Goal: Information Seeking & Learning: Compare options

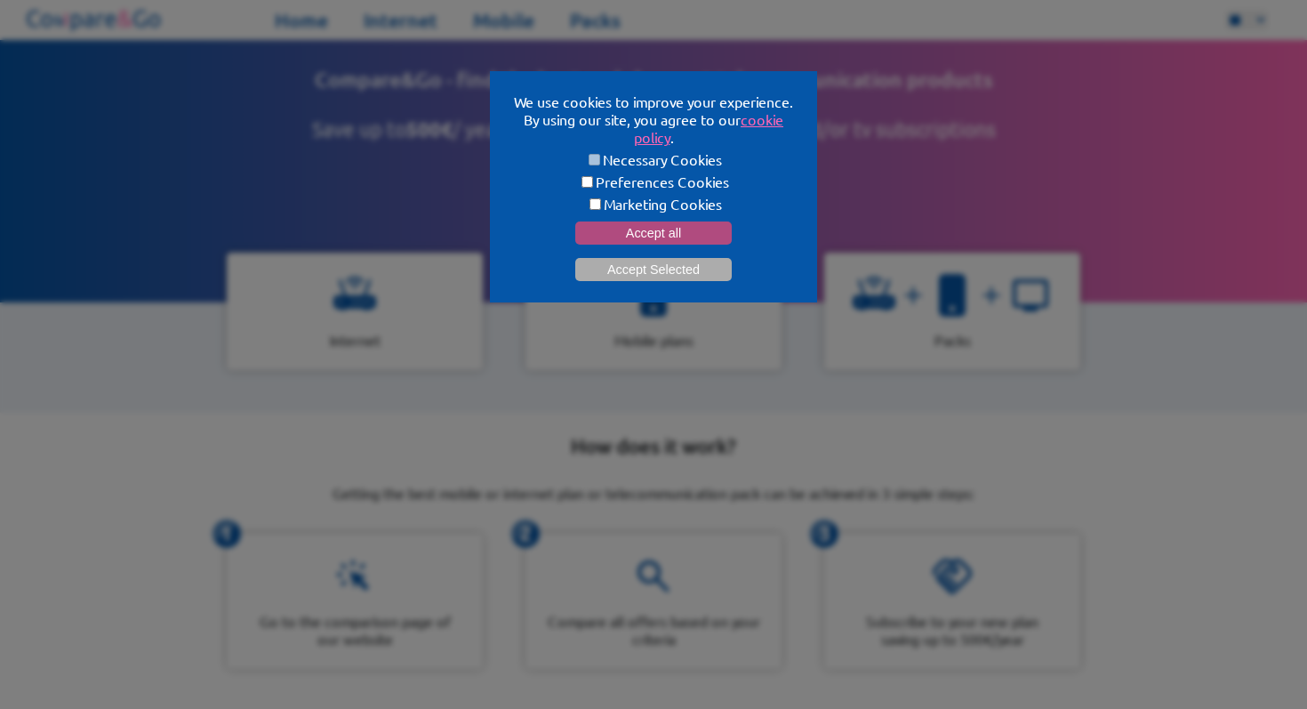
click at [622, 234] on button "Accept all" at bounding box center [653, 232] width 157 height 23
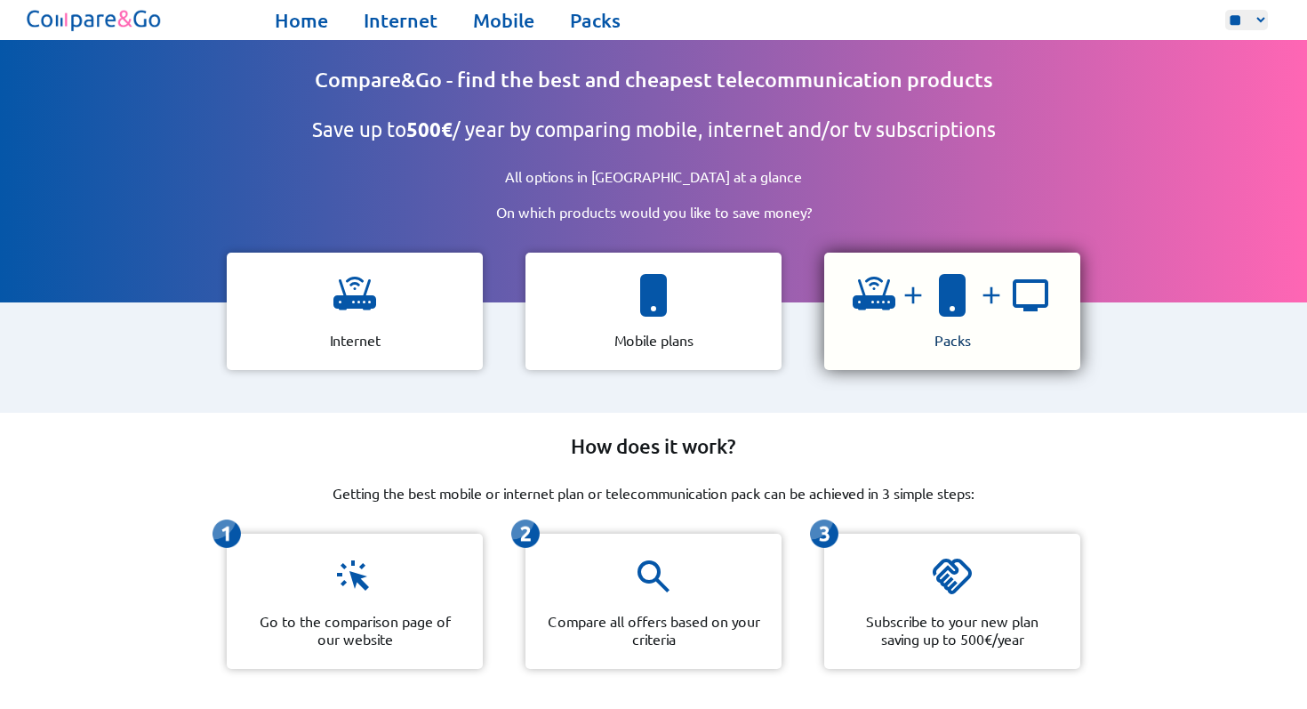
click at [927, 294] on img at bounding box center [913, 295] width 36 height 28
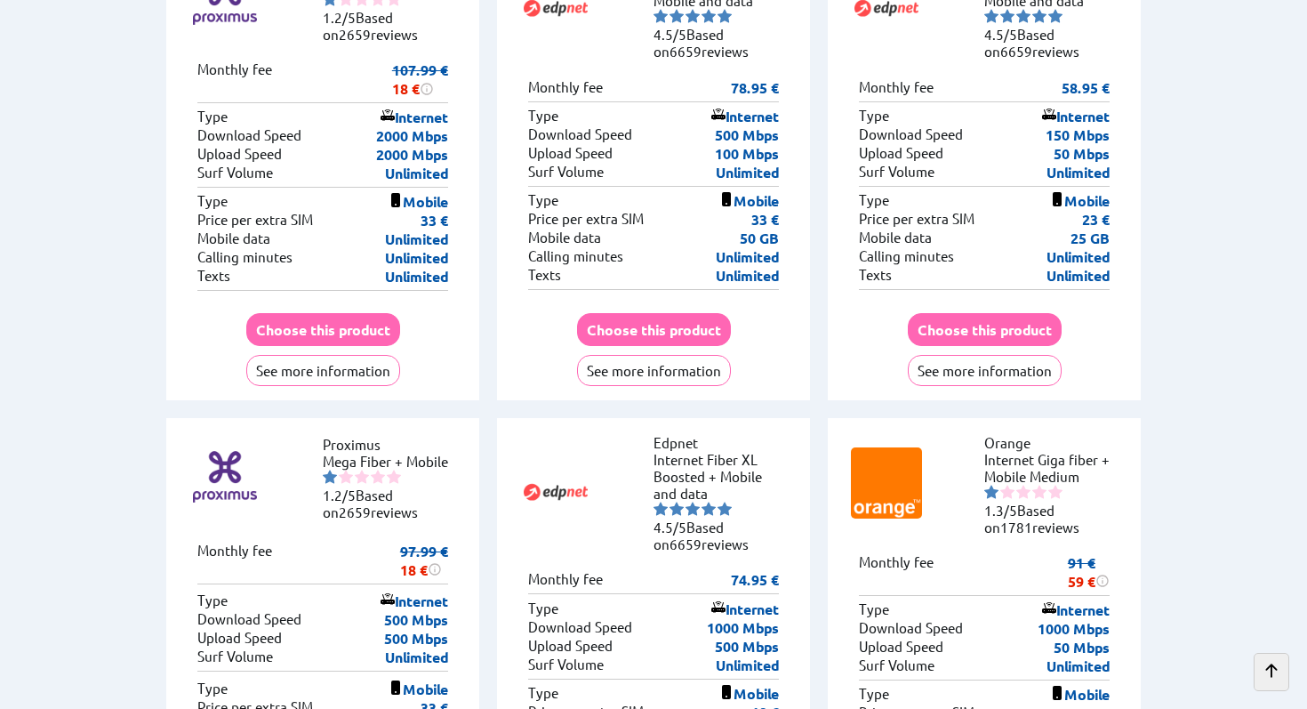
scroll to position [4943, 0]
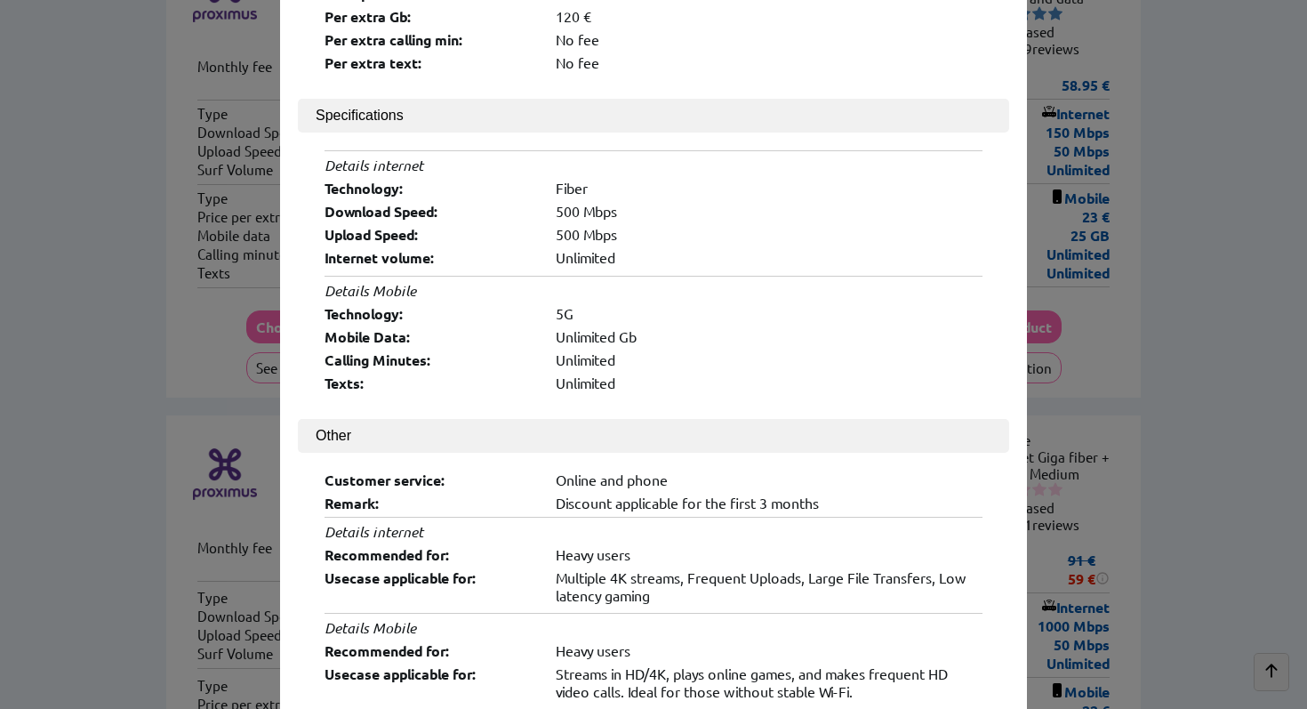
scroll to position [502, 0]
click at [1144, 385] on div "× Logo: Product Name: Mega Fiber + Mobile Provider Name: Proximus Score: 1.2/5 …" at bounding box center [653, 354] width 1307 height 709
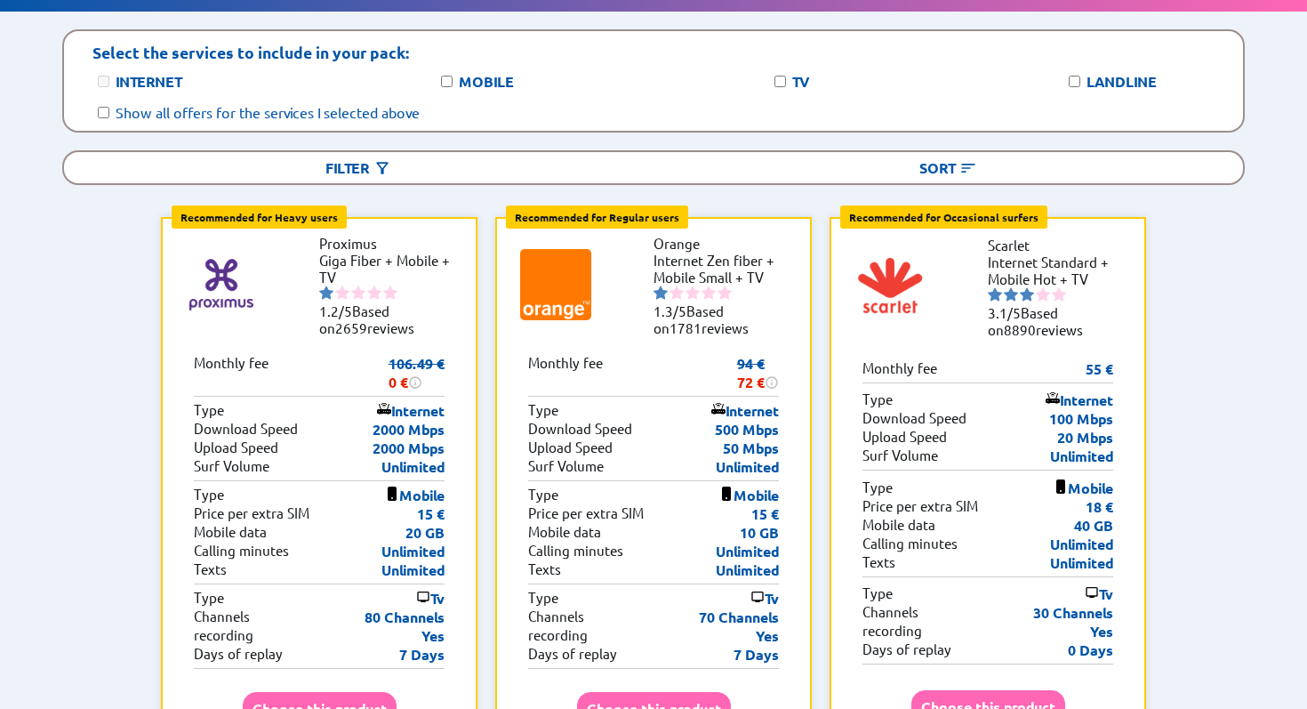
scroll to position [221, 0]
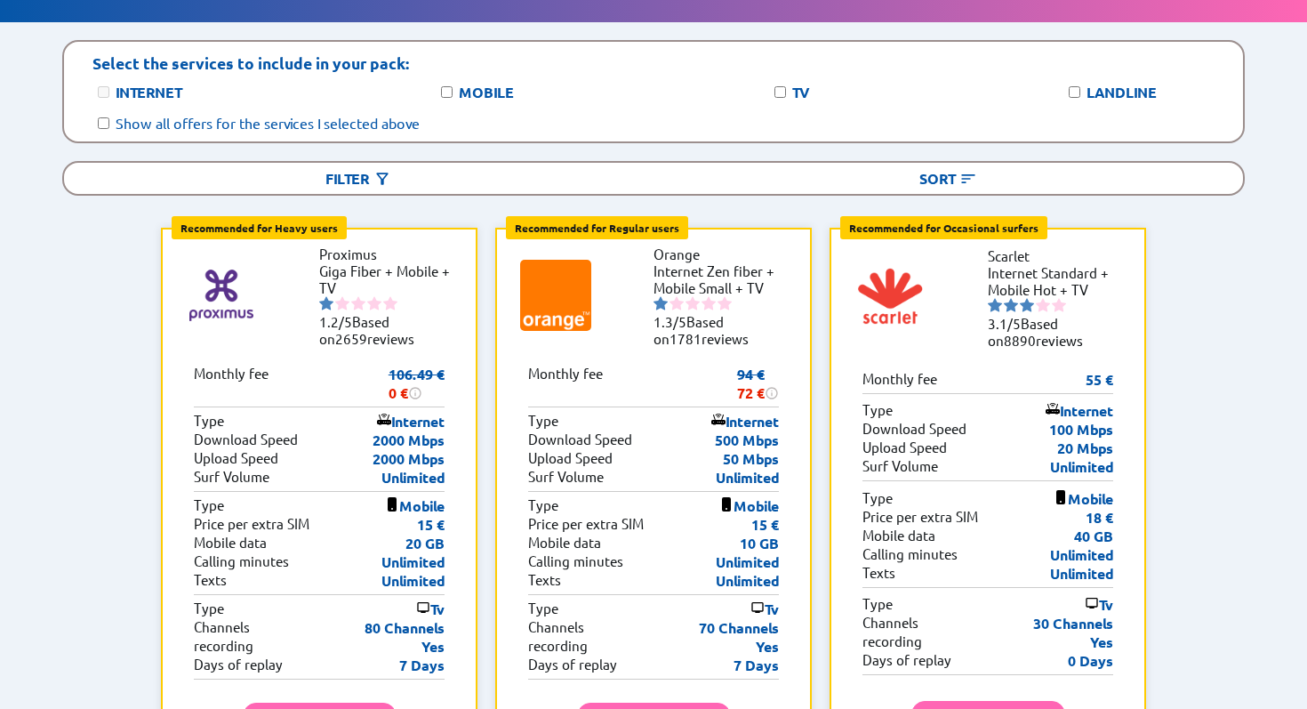
drag, startPoint x: 450, startPoint y: 390, endPoint x: 406, endPoint y: 390, distance: 43.6
click at [406, 390] on div "Recommended for Heavy users Internet type: Heavy users Multiple 4K streams, Fre…" at bounding box center [319, 509] width 317 height 563
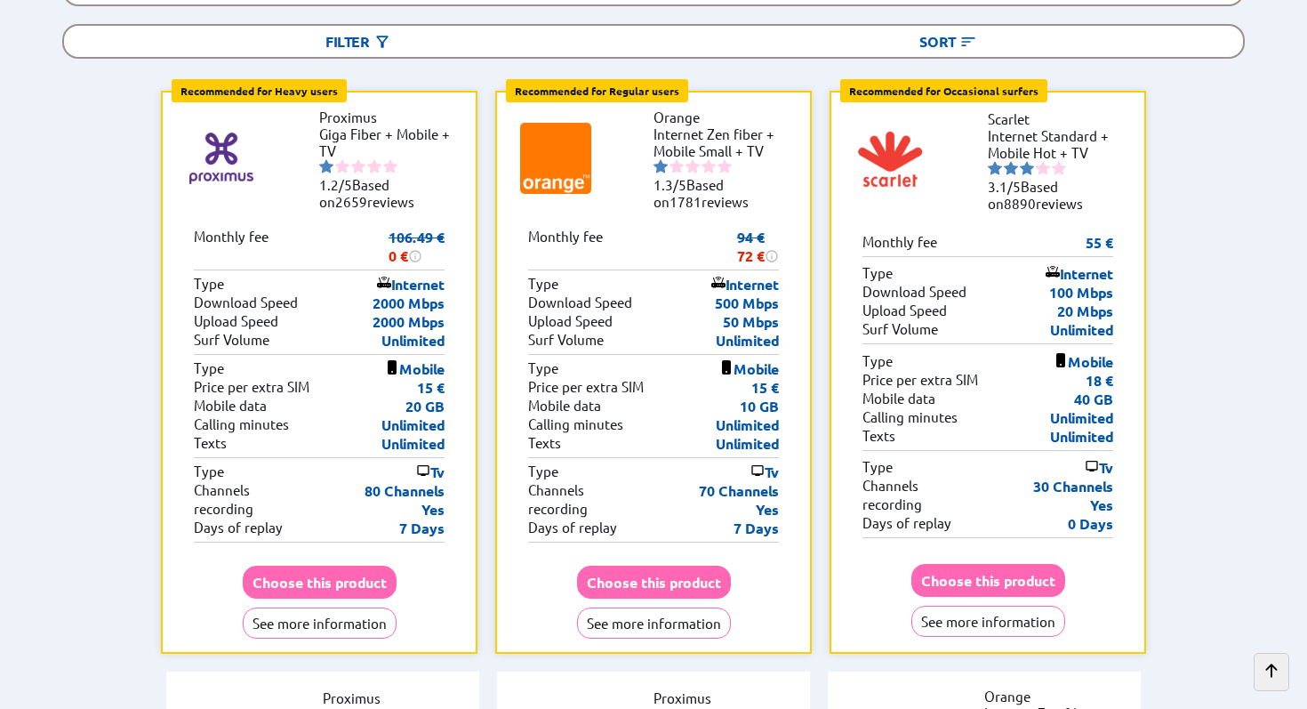
scroll to position [360, 0]
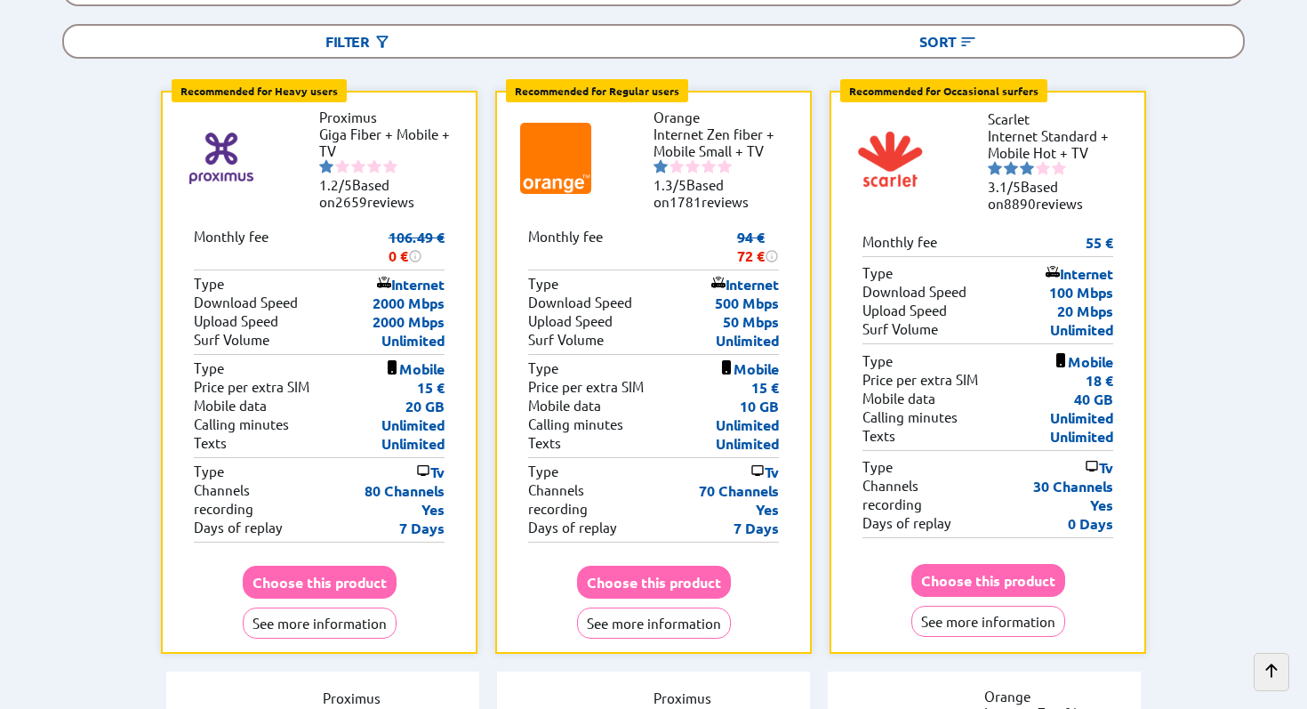
scroll to position [0, 0]
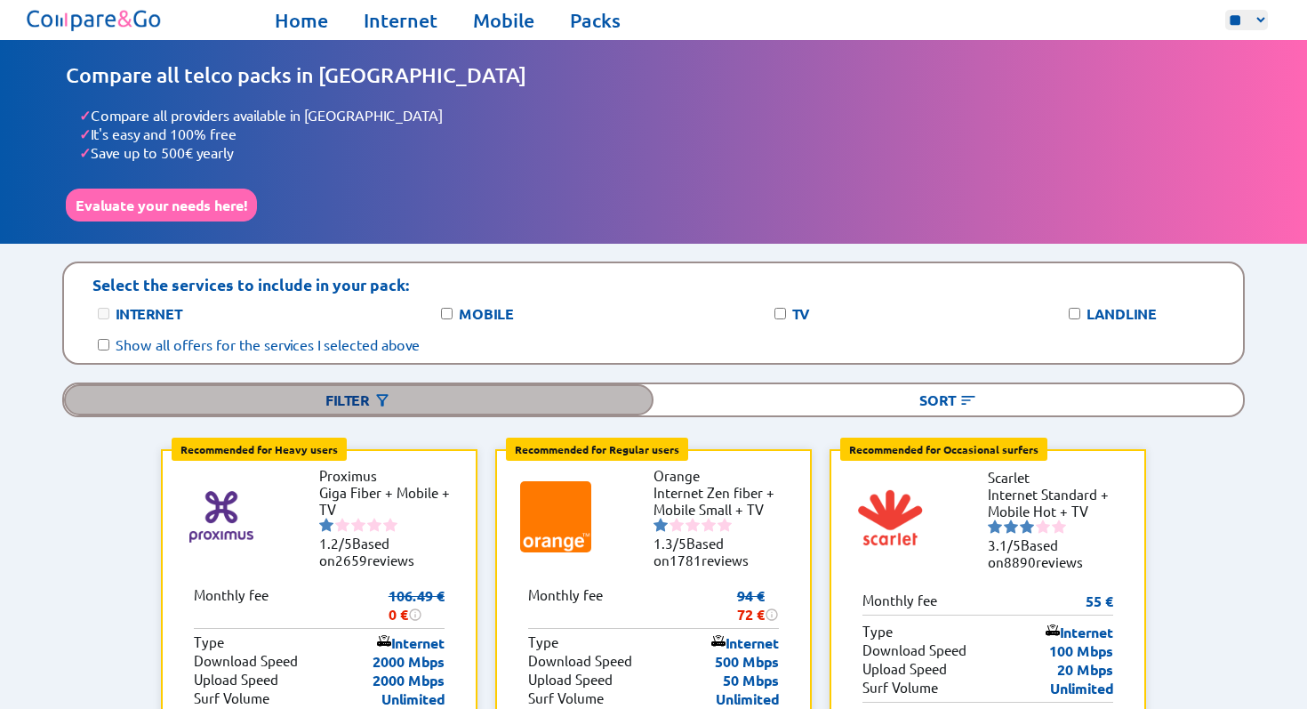
click at [528, 384] on div "Filter" at bounding box center [359, 399] width 590 height 31
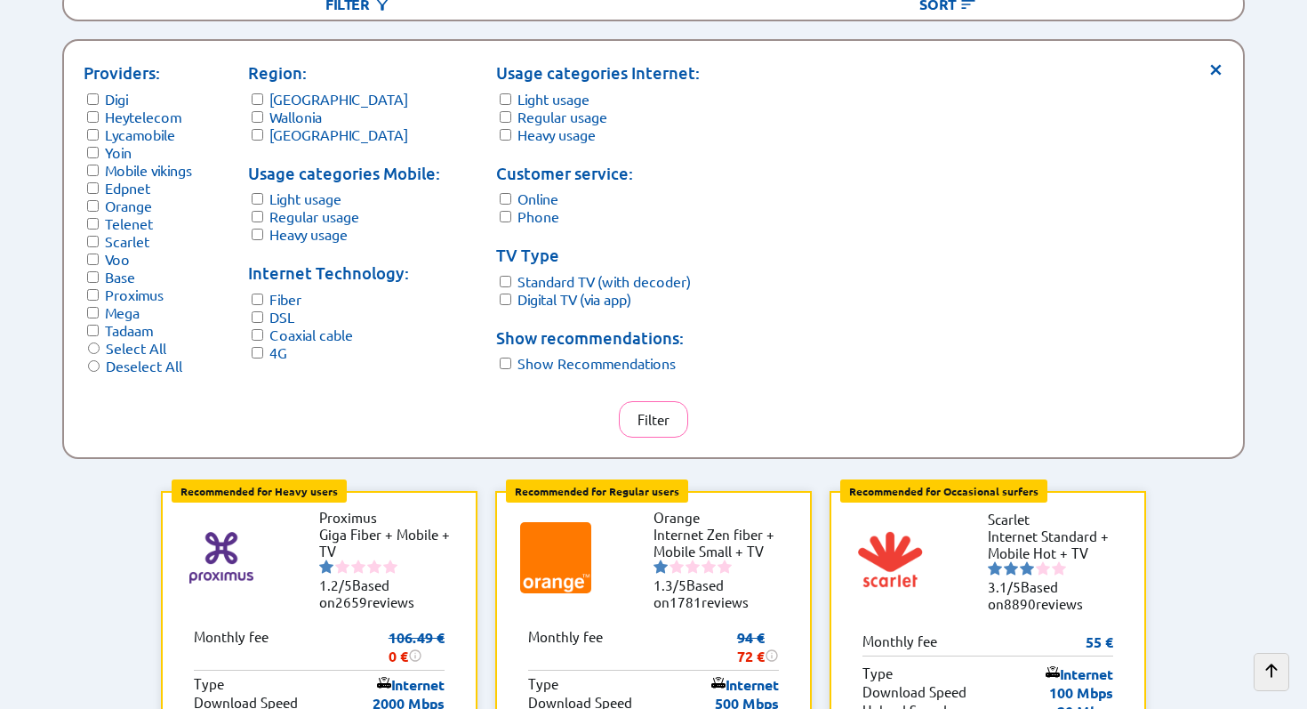
scroll to position [398, 0]
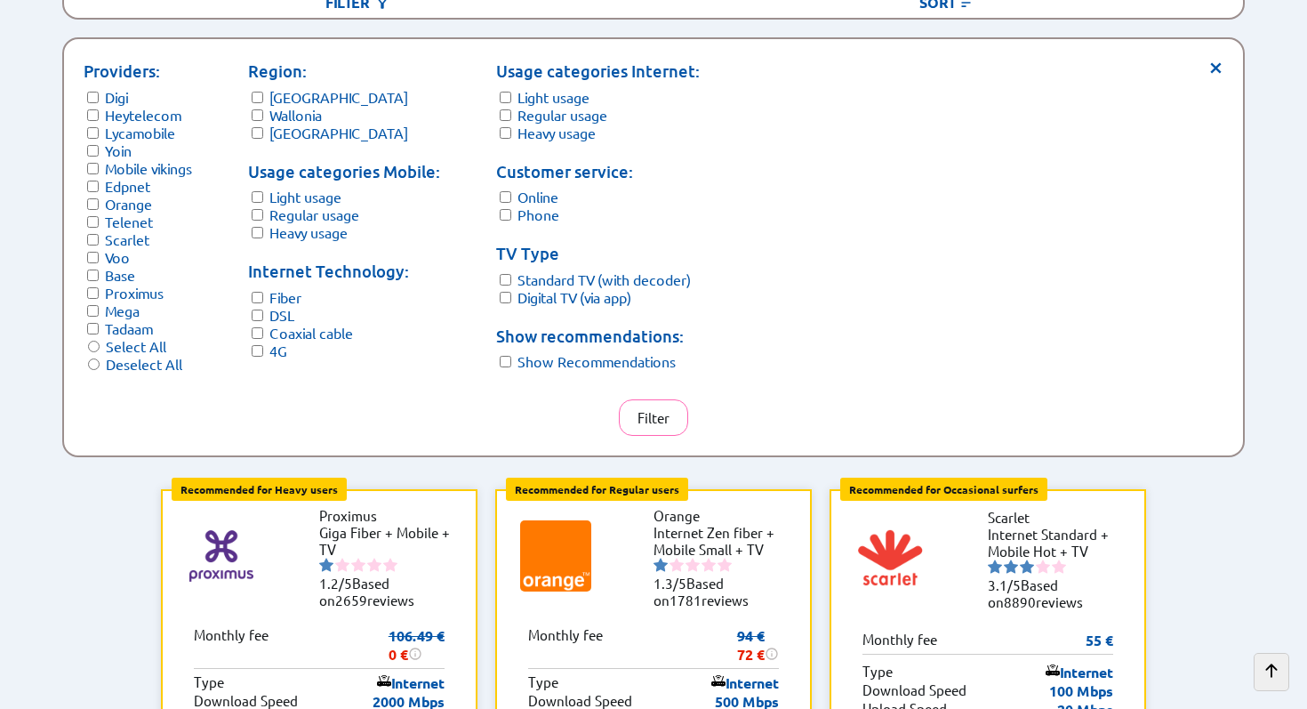
click at [92, 175] on form "Providers: Digi Heytelecom Lycamobile Yoin Mobile vikings Edpnet Orange Telenet…" at bounding box center [138, 216] width 108 height 314
click at [653, 399] on button "Filter" at bounding box center [653, 417] width 69 height 36
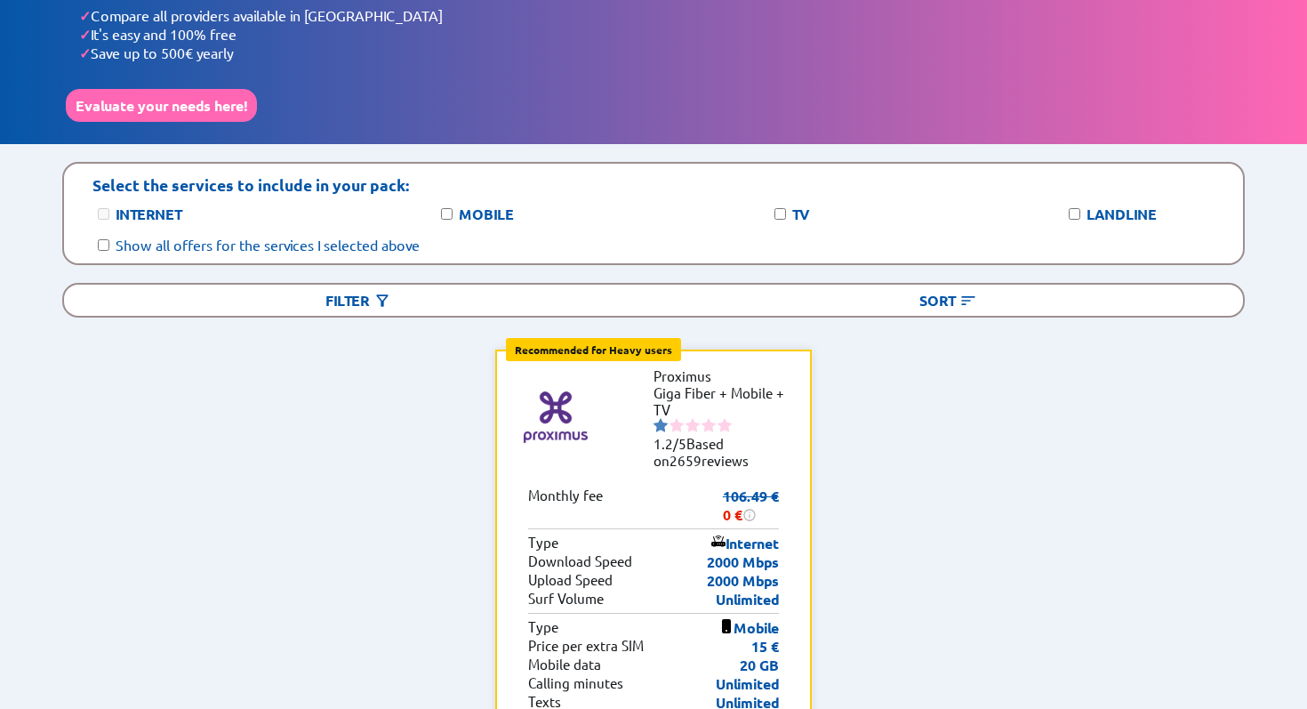
scroll to position [0, 0]
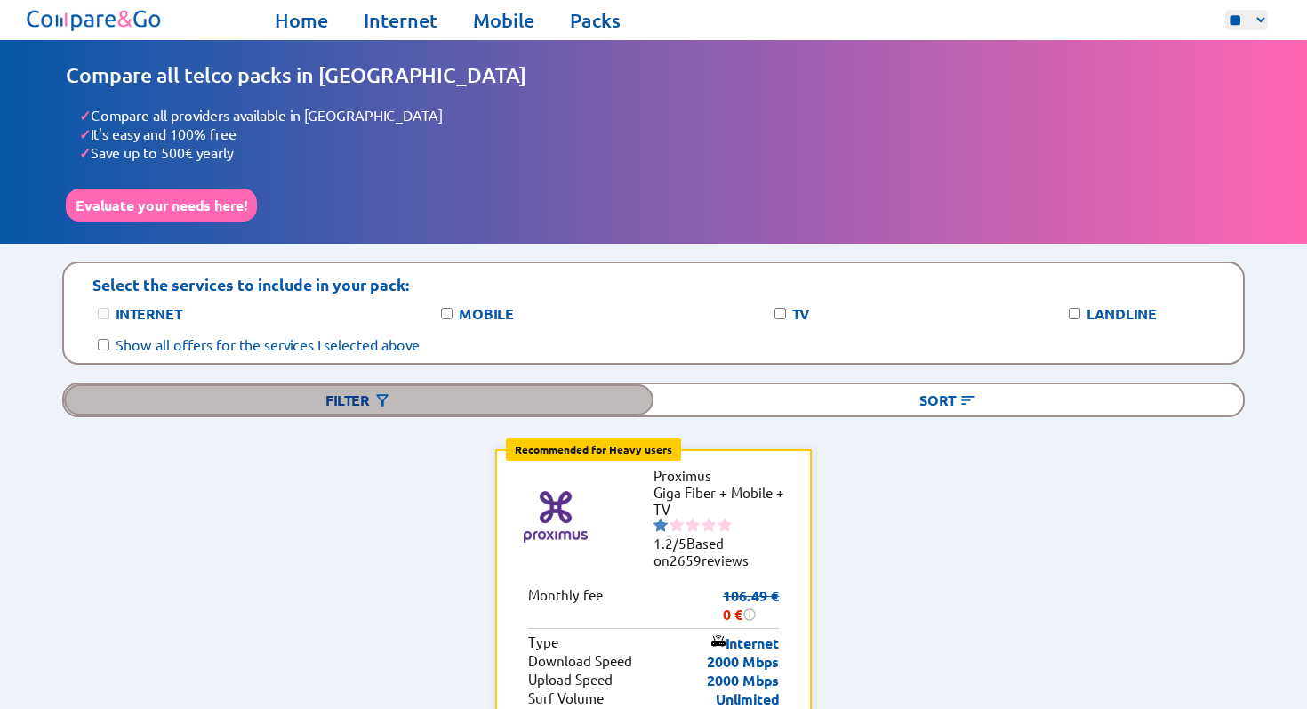
click at [417, 396] on div "Filter" at bounding box center [359, 399] width 590 height 31
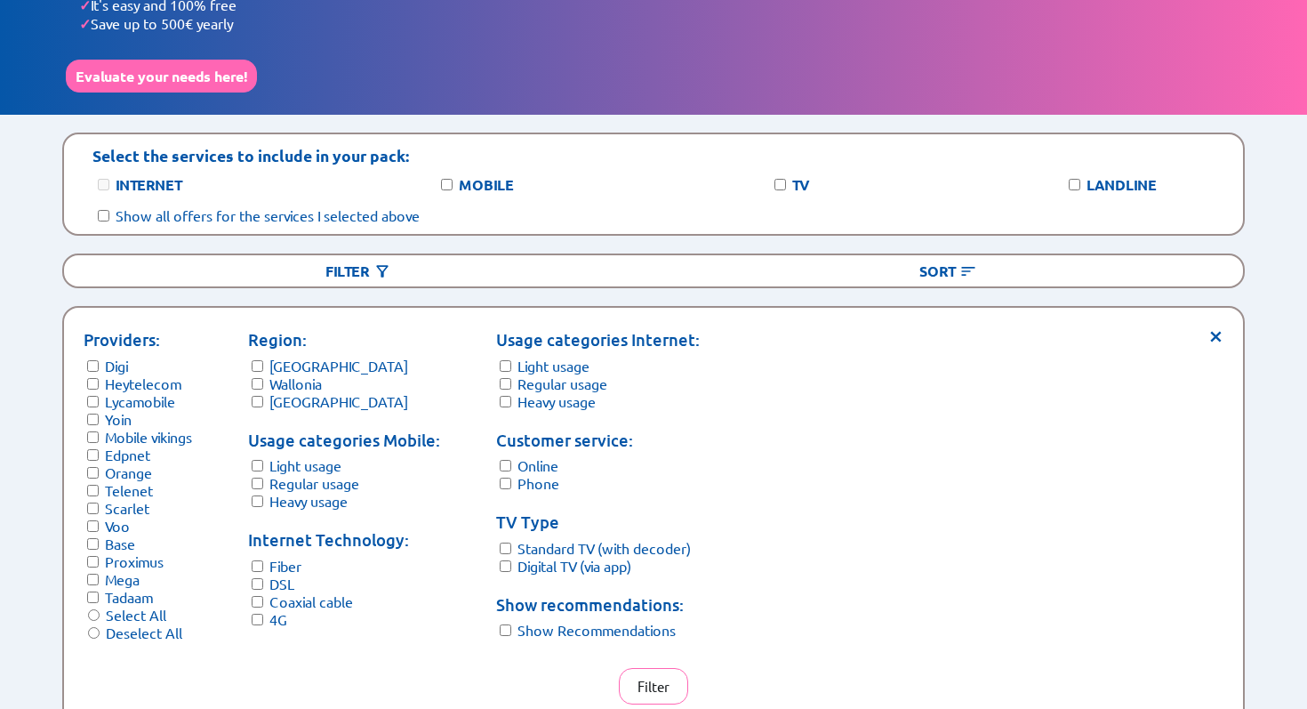
scroll to position [155, 0]
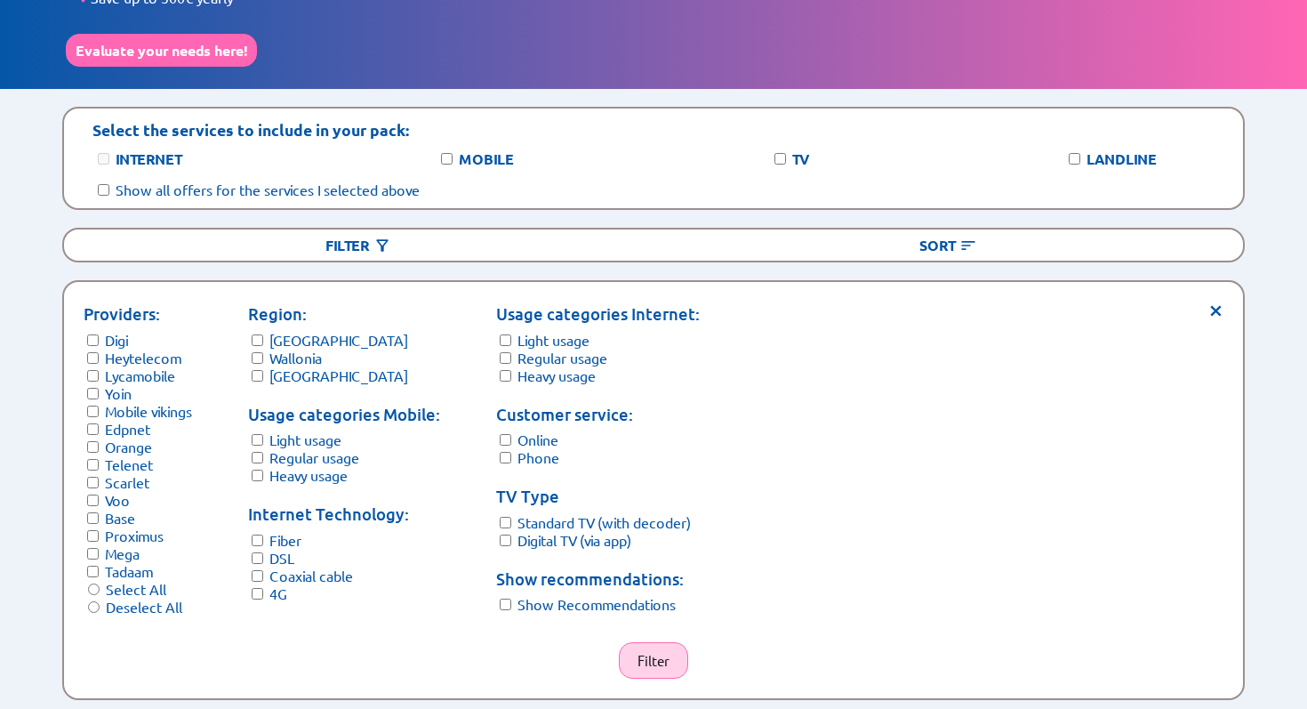
click at [671, 647] on button "Filter" at bounding box center [653, 660] width 69 height 36
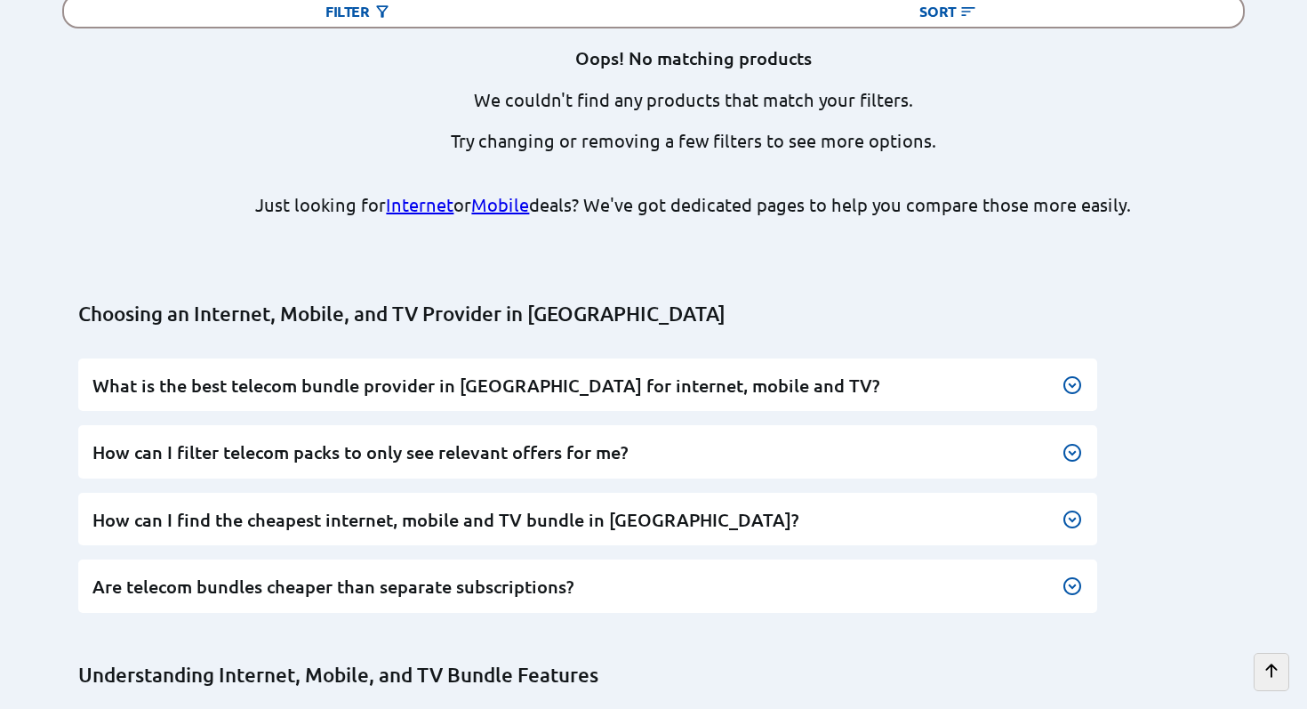
scroll to position [0, 0]
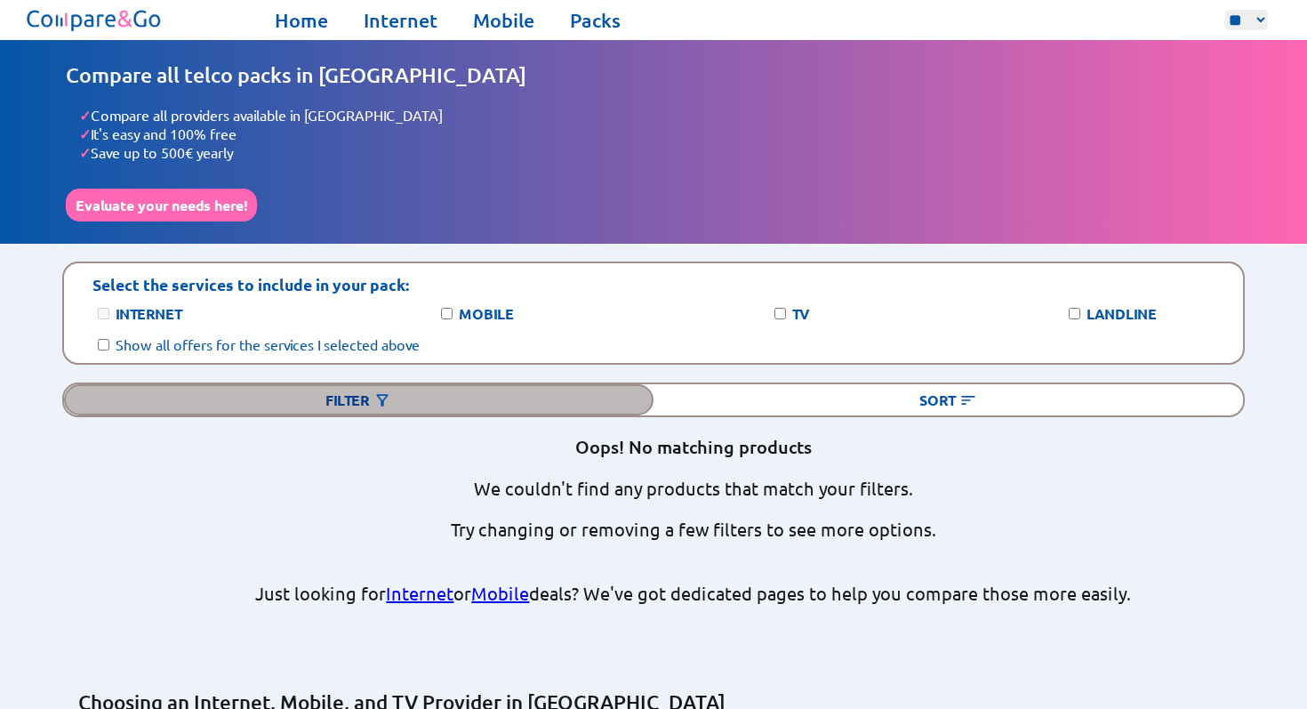
click at [301, 384] on div "Filter" at bounding box center [359, 399] width 590 height 31
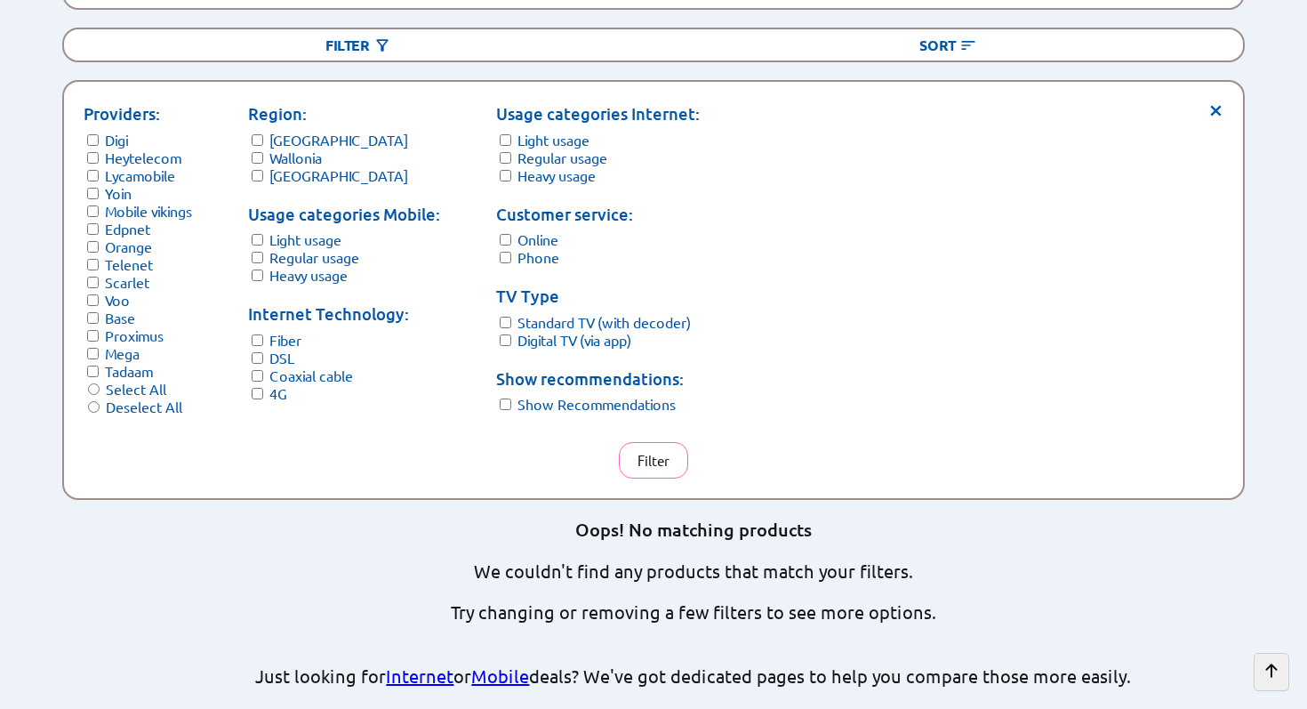
scroll to position [331, 0]
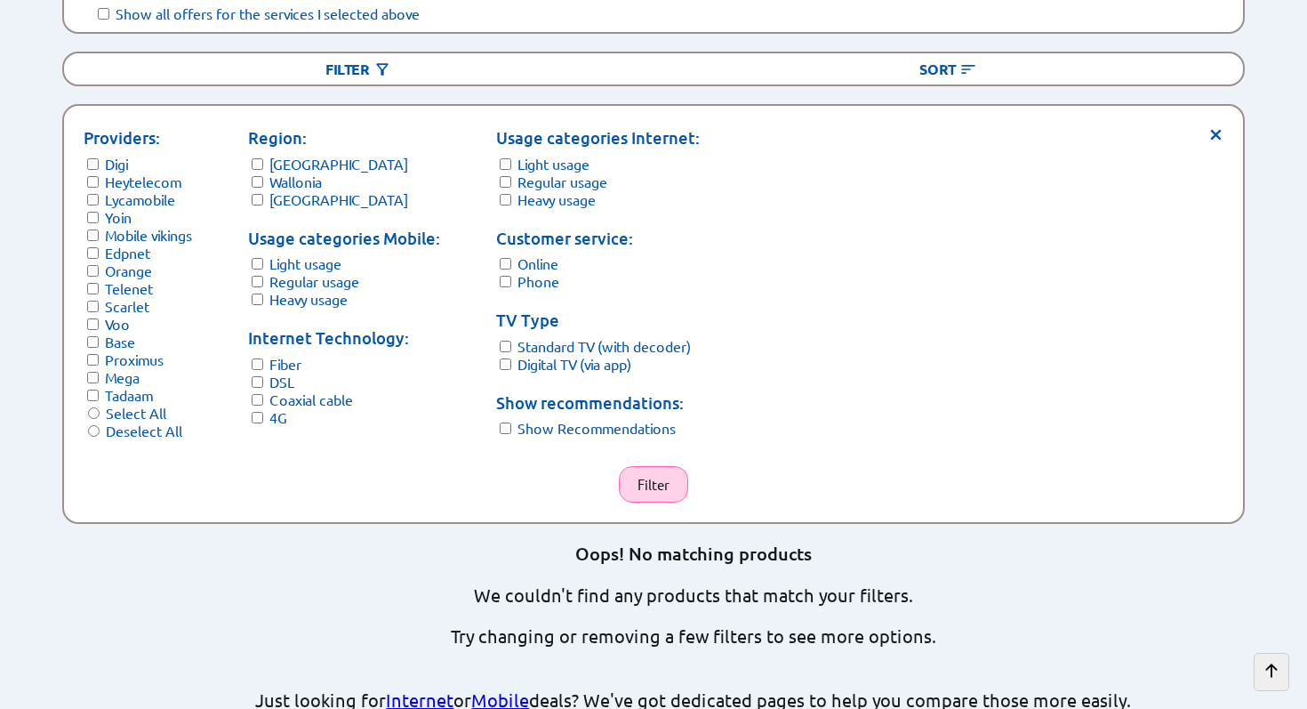
click at [667, 466] on button "Filter" at bounding box center [653, 484] width 69 height 36
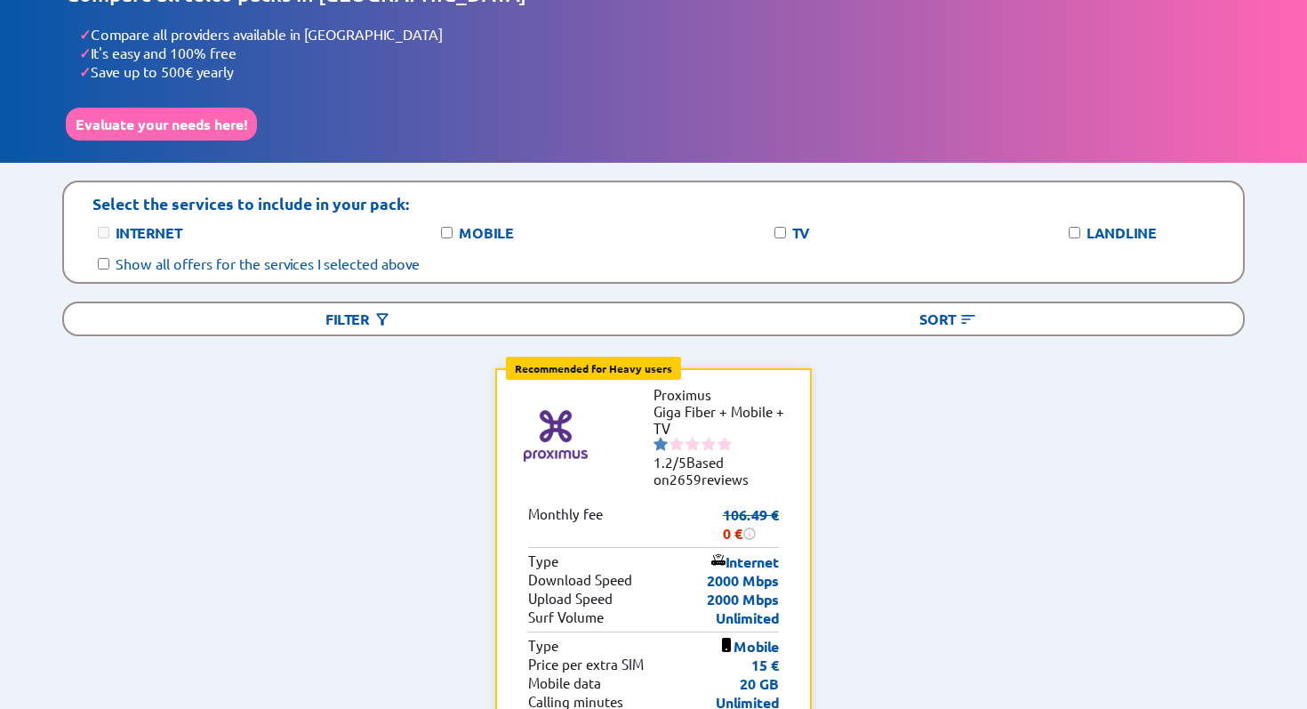
scroll to position [79, 0]
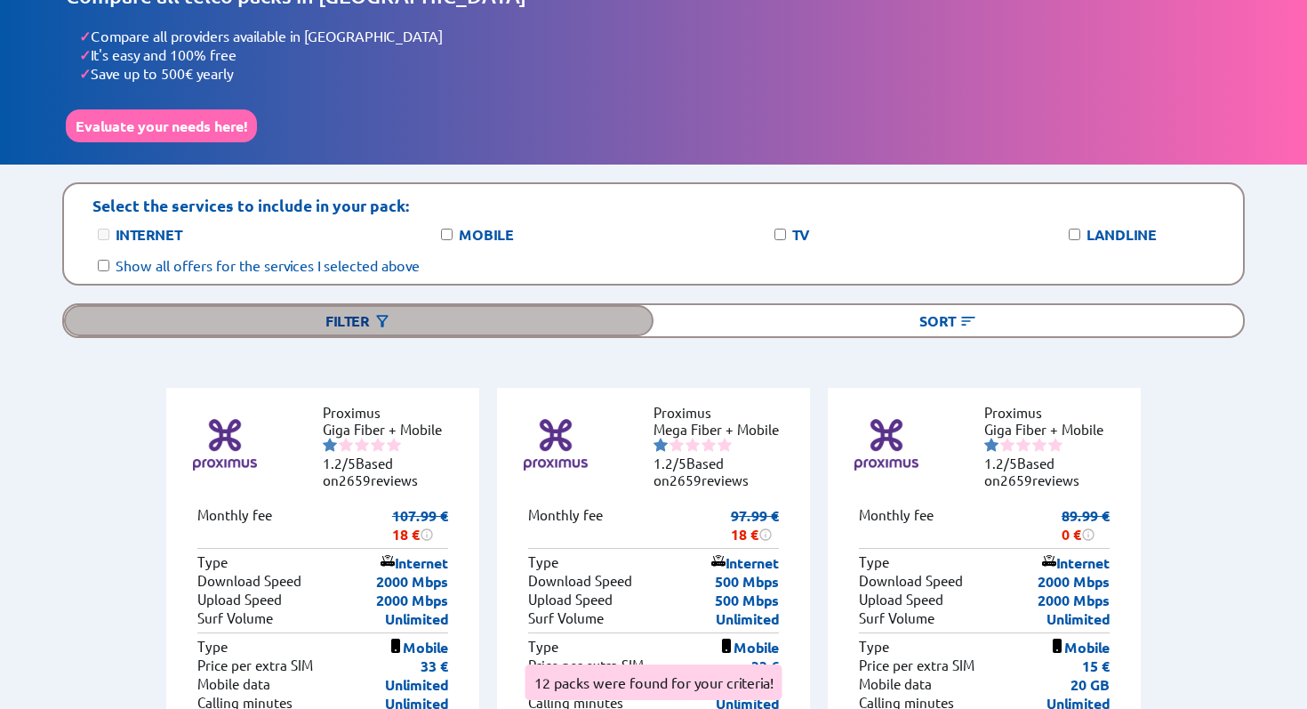
click at [371, 305] on div "Filter" at bounding box center [359, 320] width 590 height 31
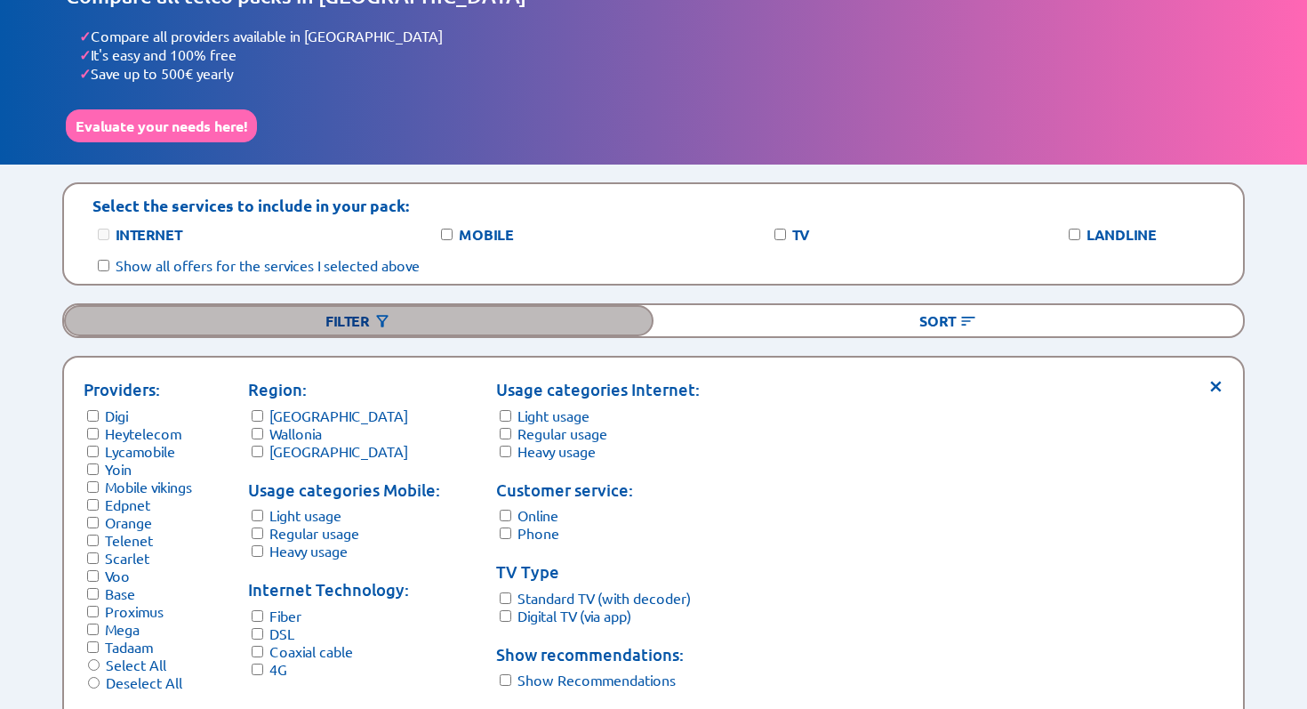
click at [448, 305] on div "Filter" at bounding box center [359, 320] width 590 height 31
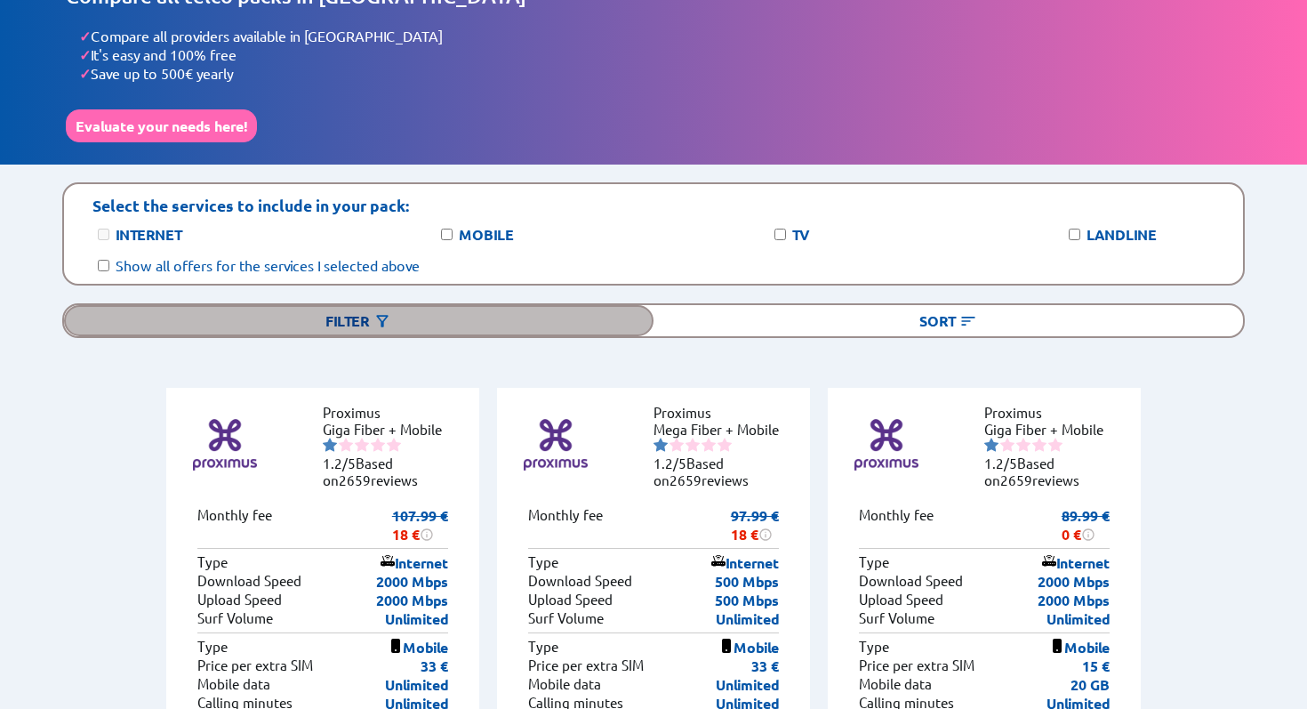
click at [315, 311] on div "Filter" at bounding box center [359, 320] width 590 height 31
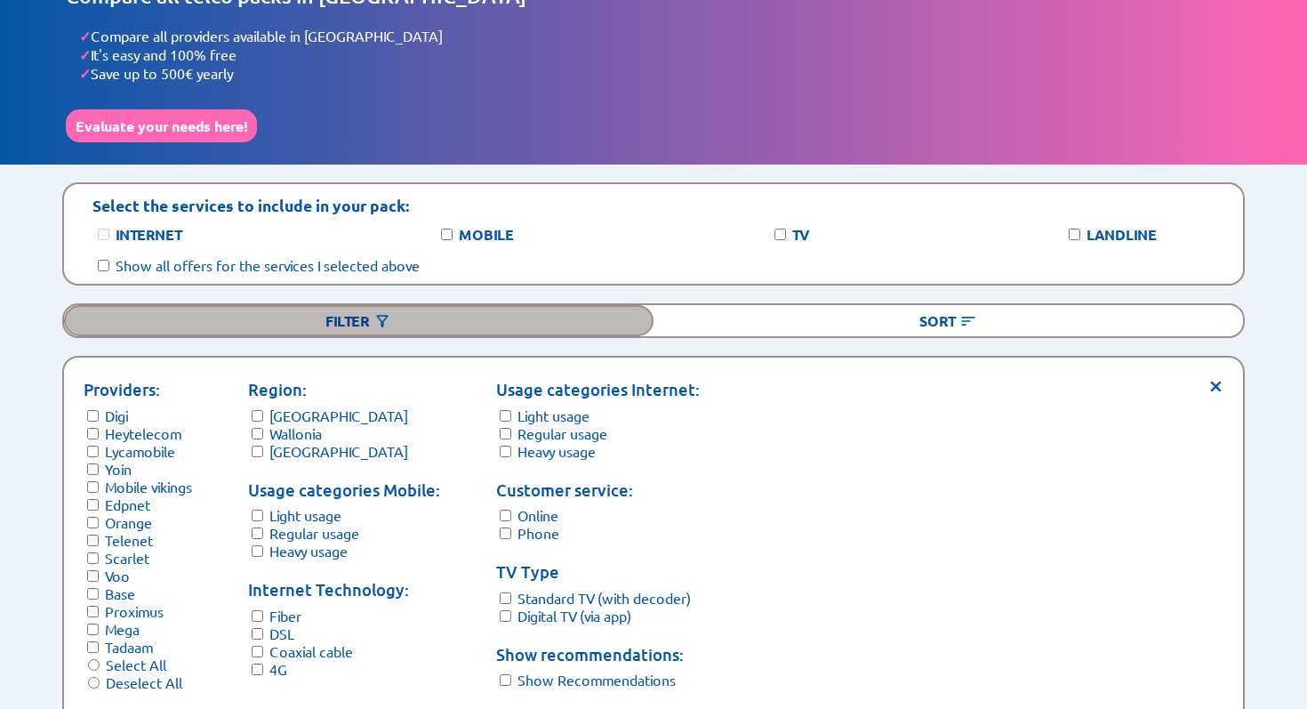
click at [420, 305] on div "Filter" at bounding box center [359, 320] width 590 height 31
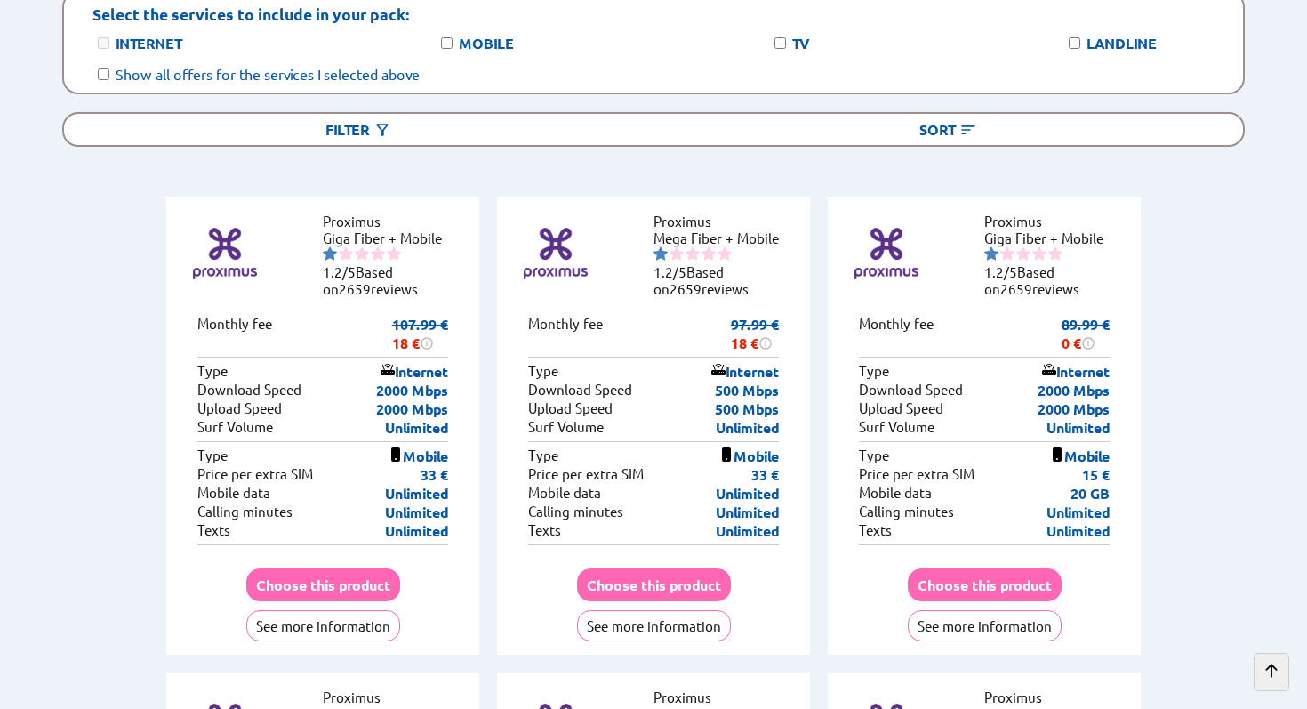
scroll to position [0, 0]
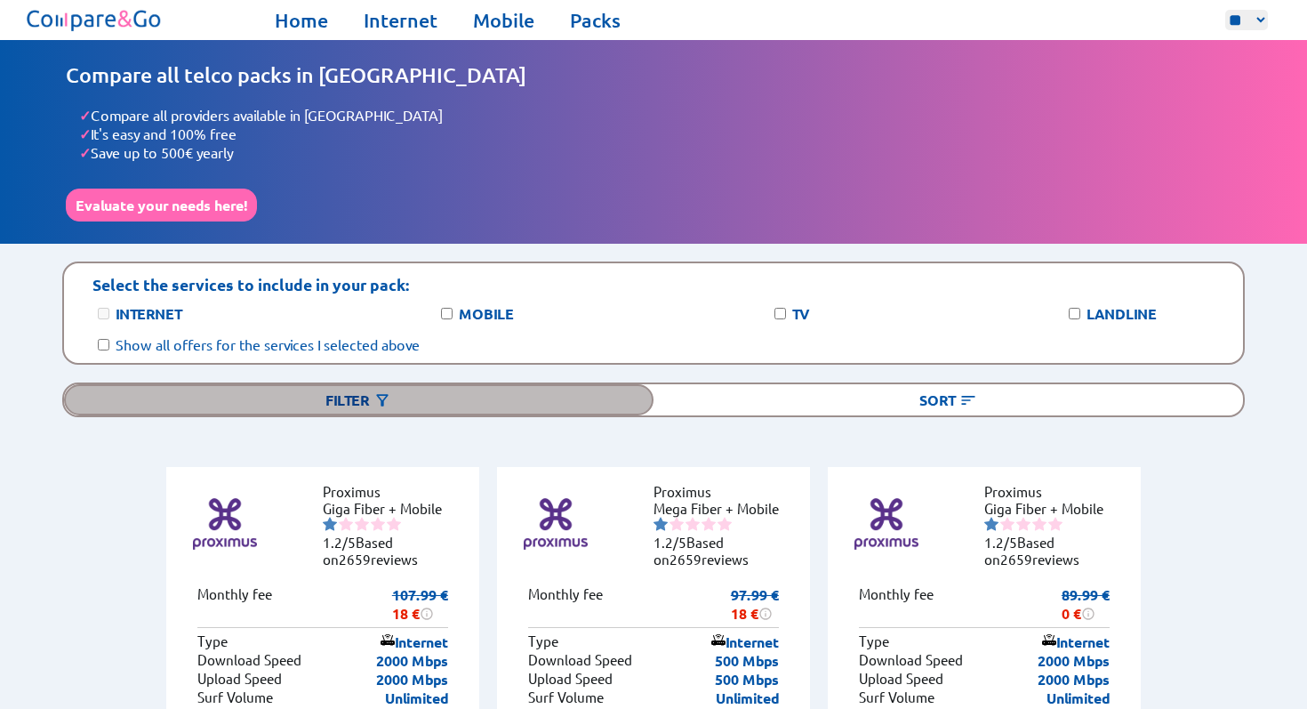
click at [367, 384] on div "Filter" at bounding box center [359, 399] width 590 height 31
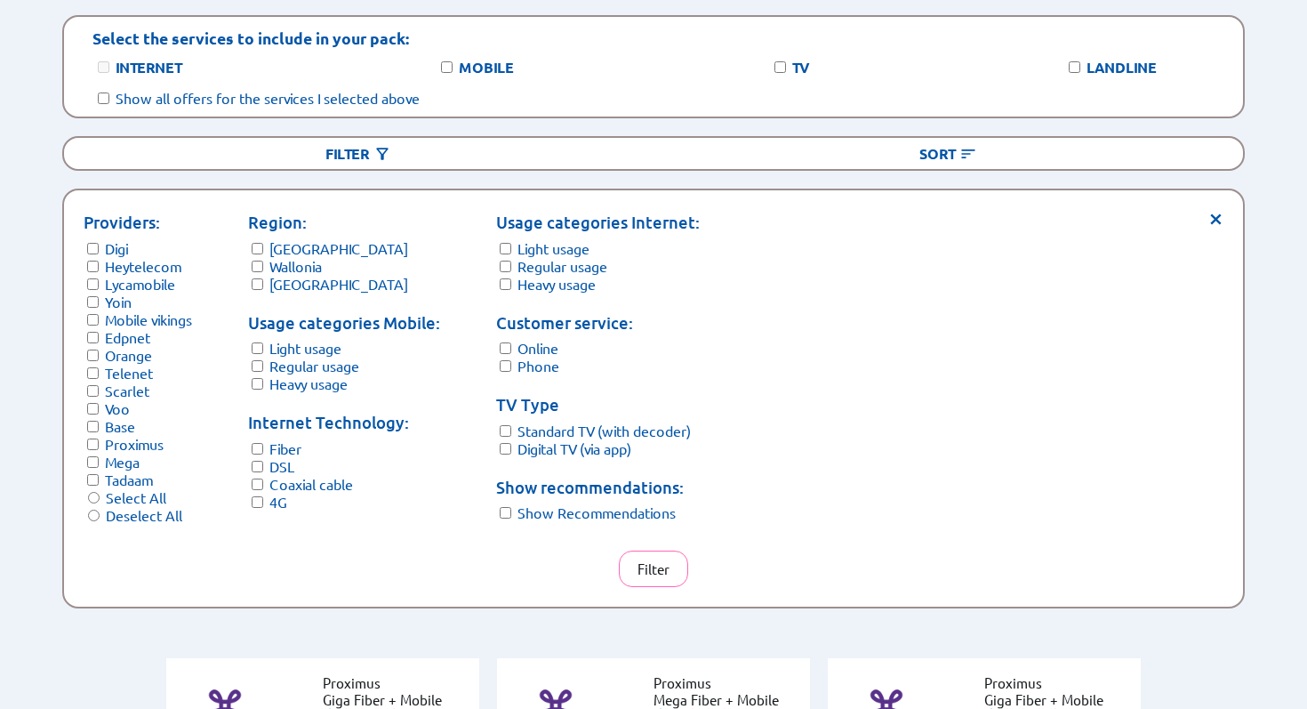
scroll to position [247, 0]
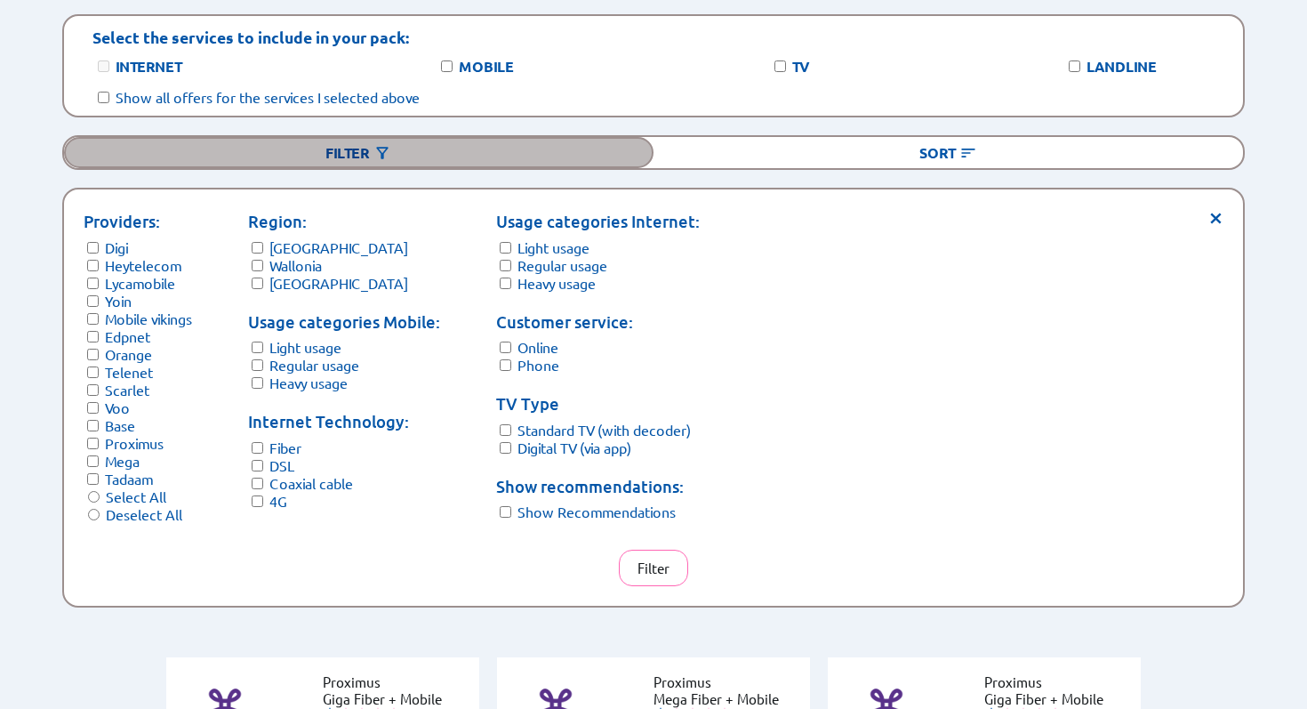
click at [323, 137] on div "Filter" at bounding box center [359, 152] width 590 height 31
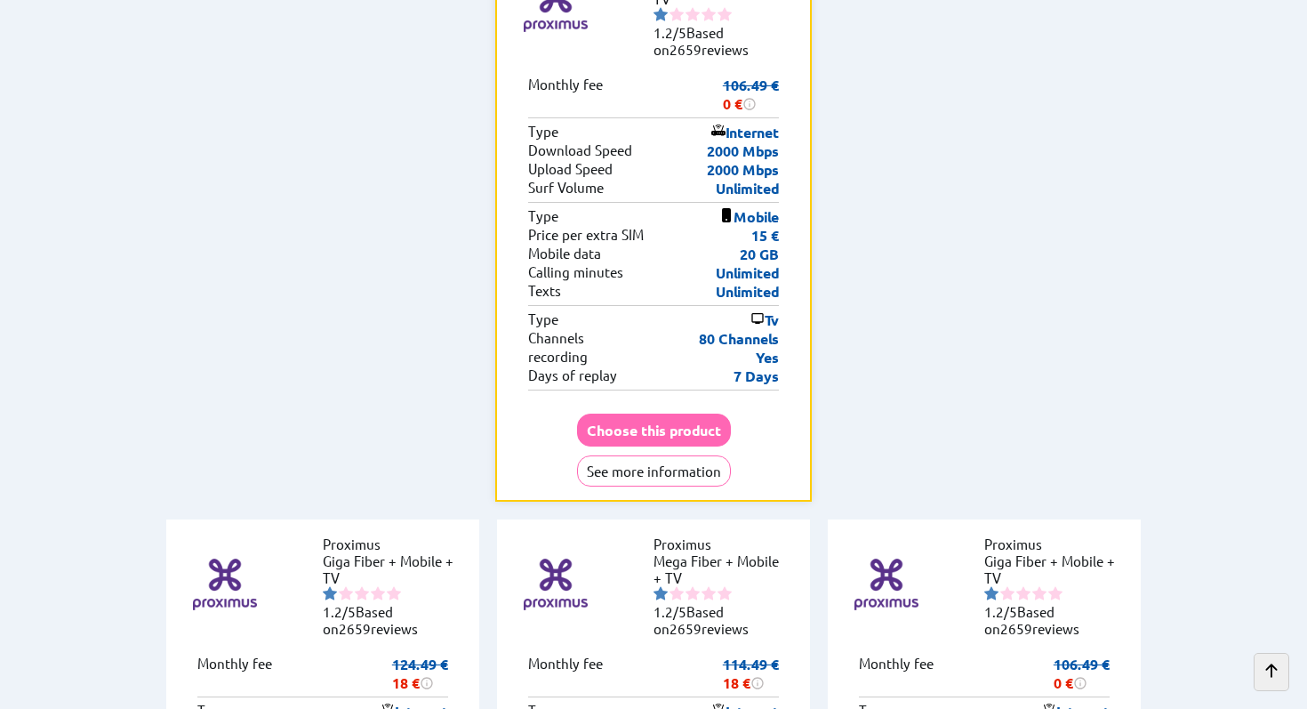
scroll to position [516, 0]
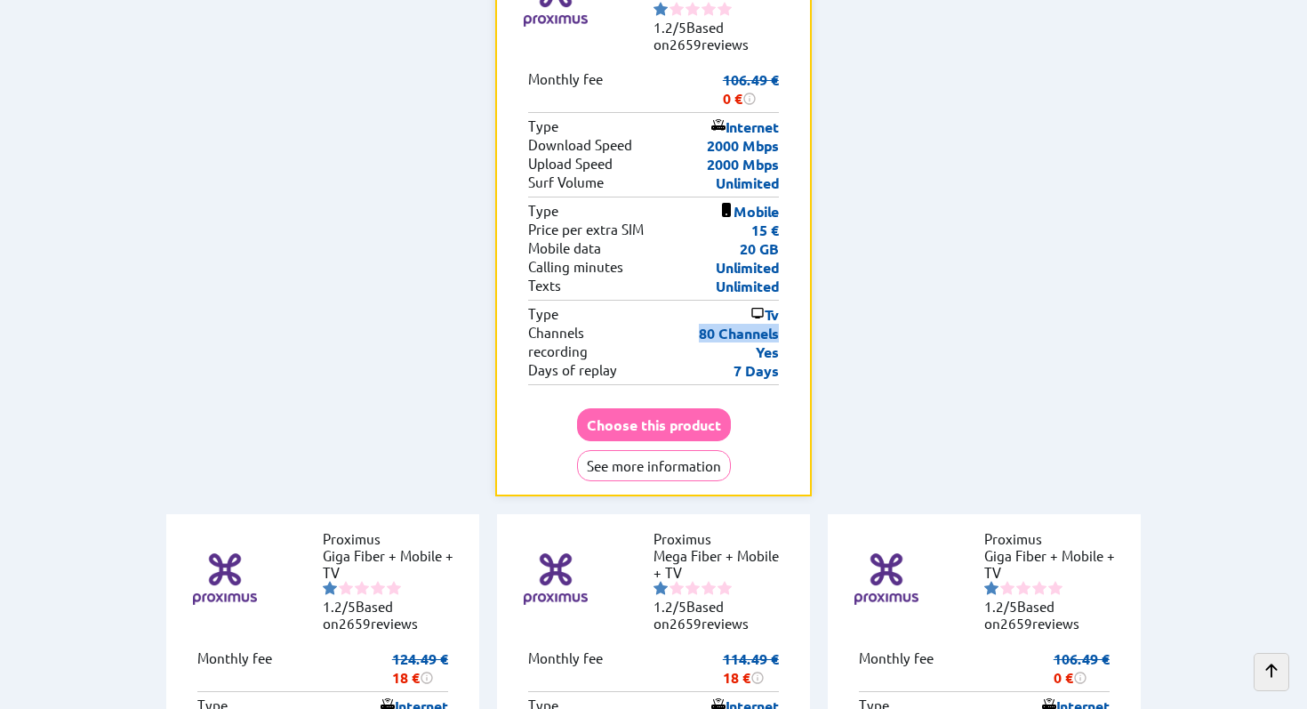
drag, startPoint x: 783, startPoint y: 287, endPoint x: 693, endPoint y: 285, distance: 89.8
click at [693, 285] on div "Recommended for Heavy users Internet type: Heavy users Multiple 4K streams, Fre…" at bounding box center [653, 214] width 317 height 563
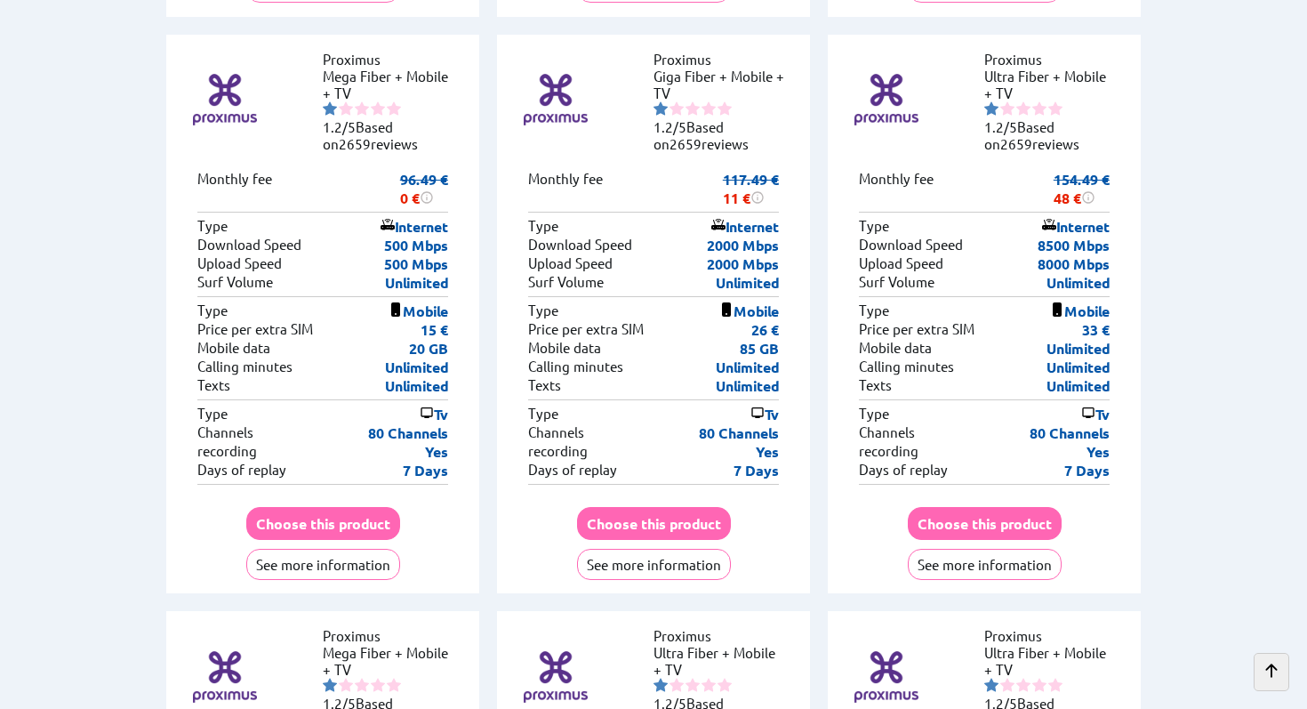
scroll to position [1579, 0]
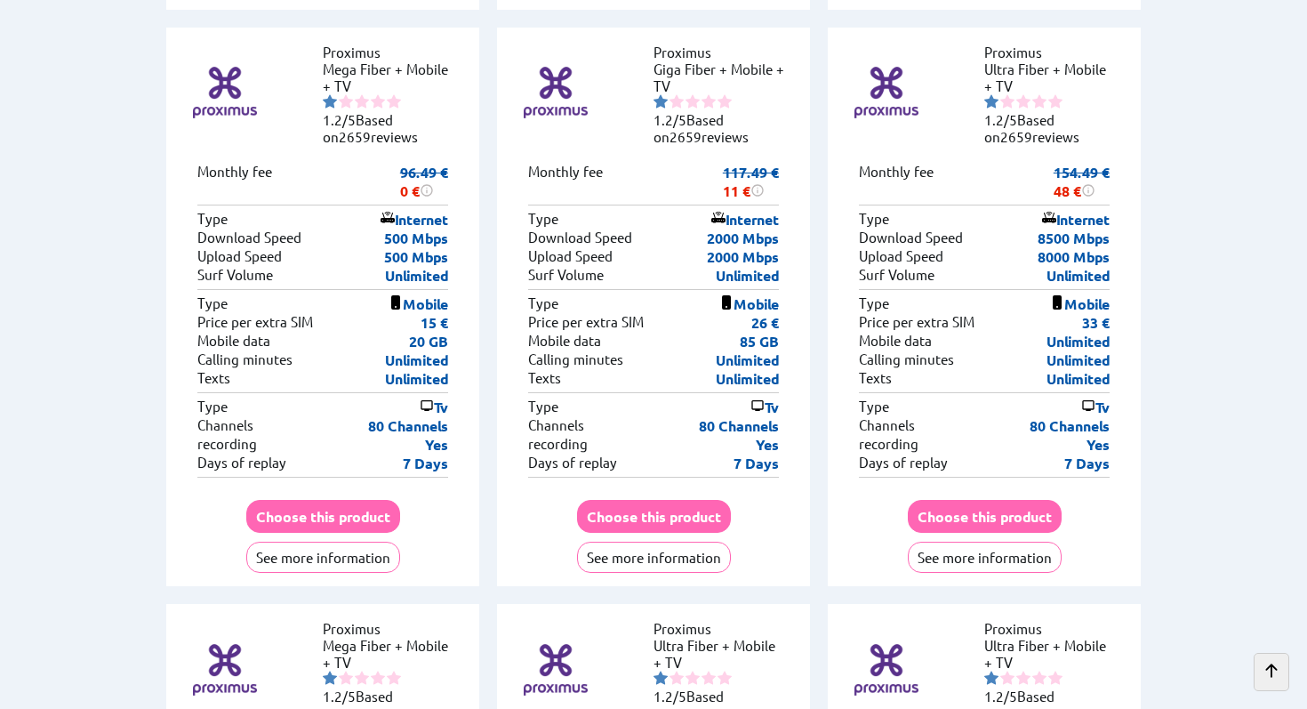
click at [365, 163] on div "96.49 € 0 € After 3 months the price becomes 96.49€ 0 € Monthly fee" at bounding box center [322, 181] width 251 height 37
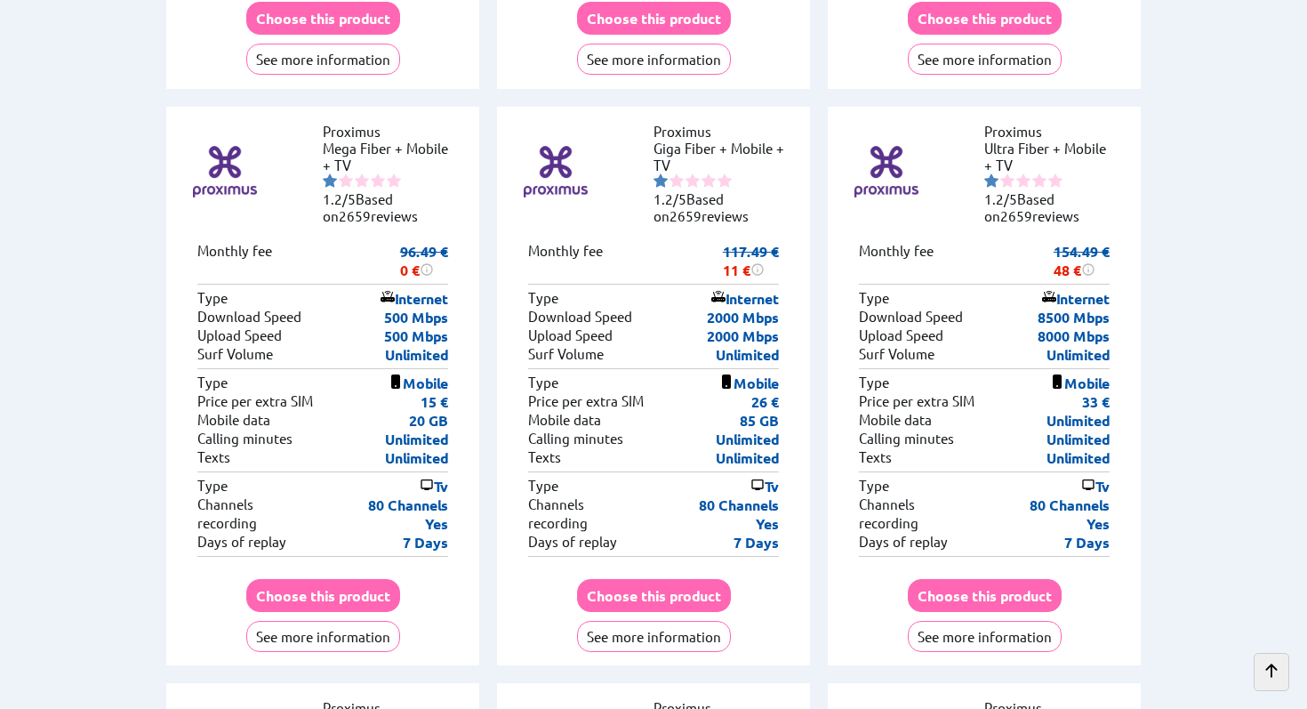
scroll to position [1499, 0]
click at [341, 622] on button "See more information" at bounding box center [323, 637] width 154 height 31
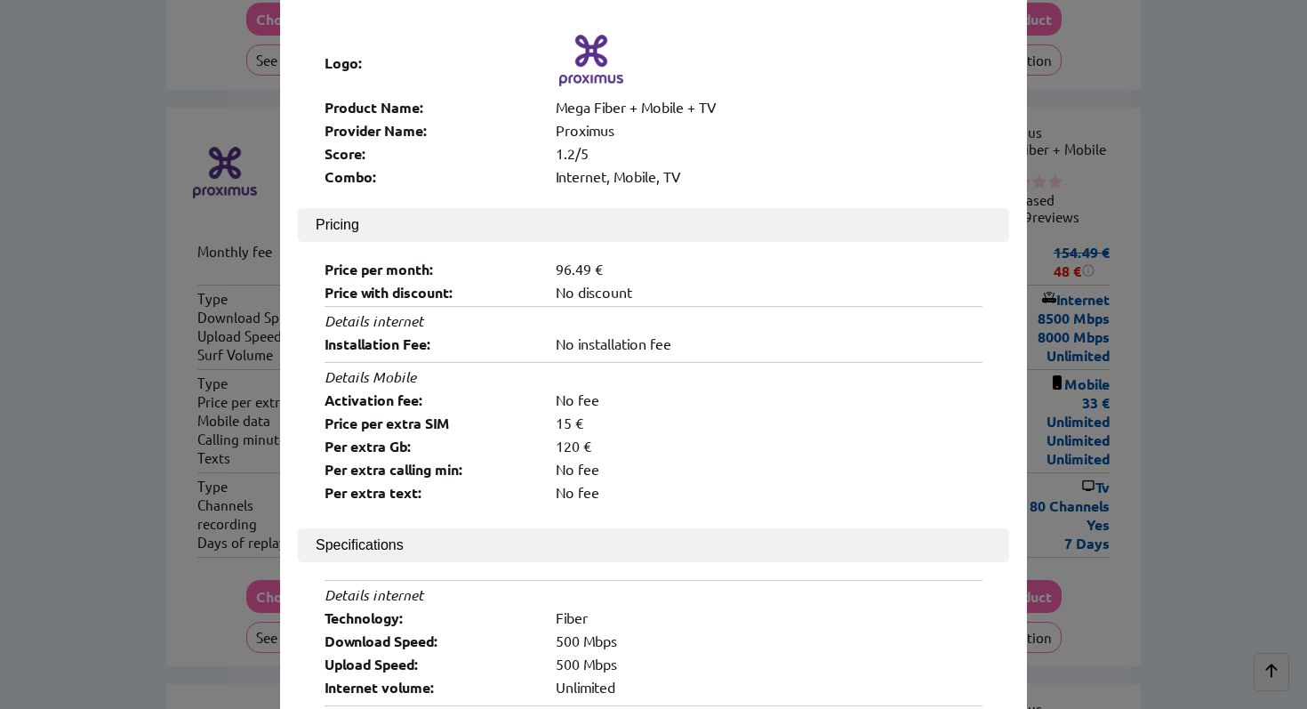
scroll to position [12, 0]
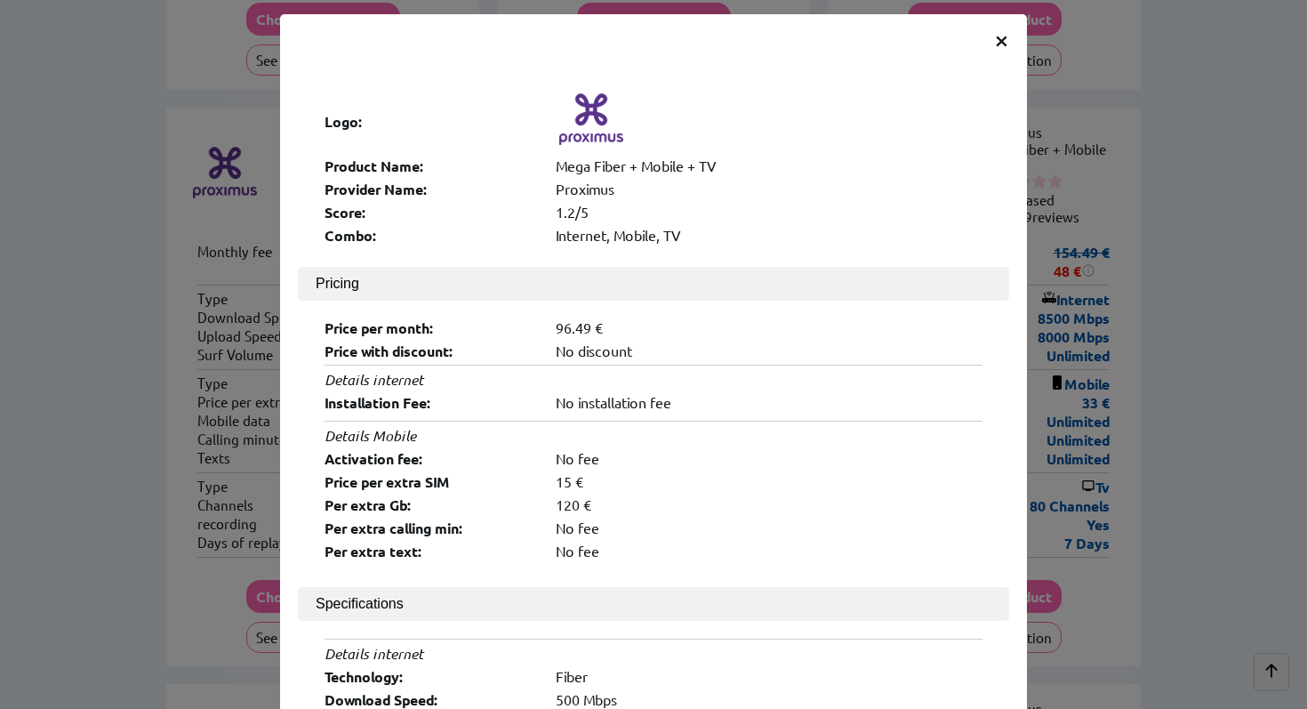
click at [1004, 39] on span "×" at bounding box center [1001, 39] width 15 height 32
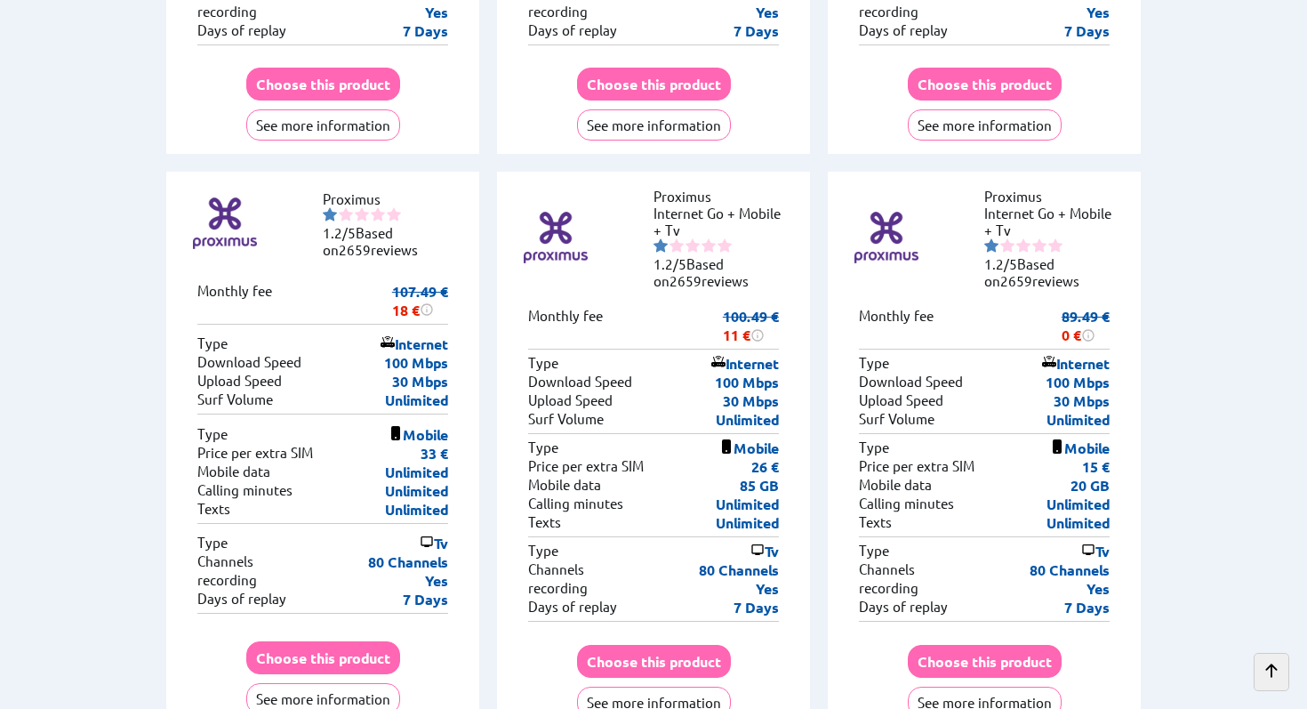
scroll to position [2590, 0]
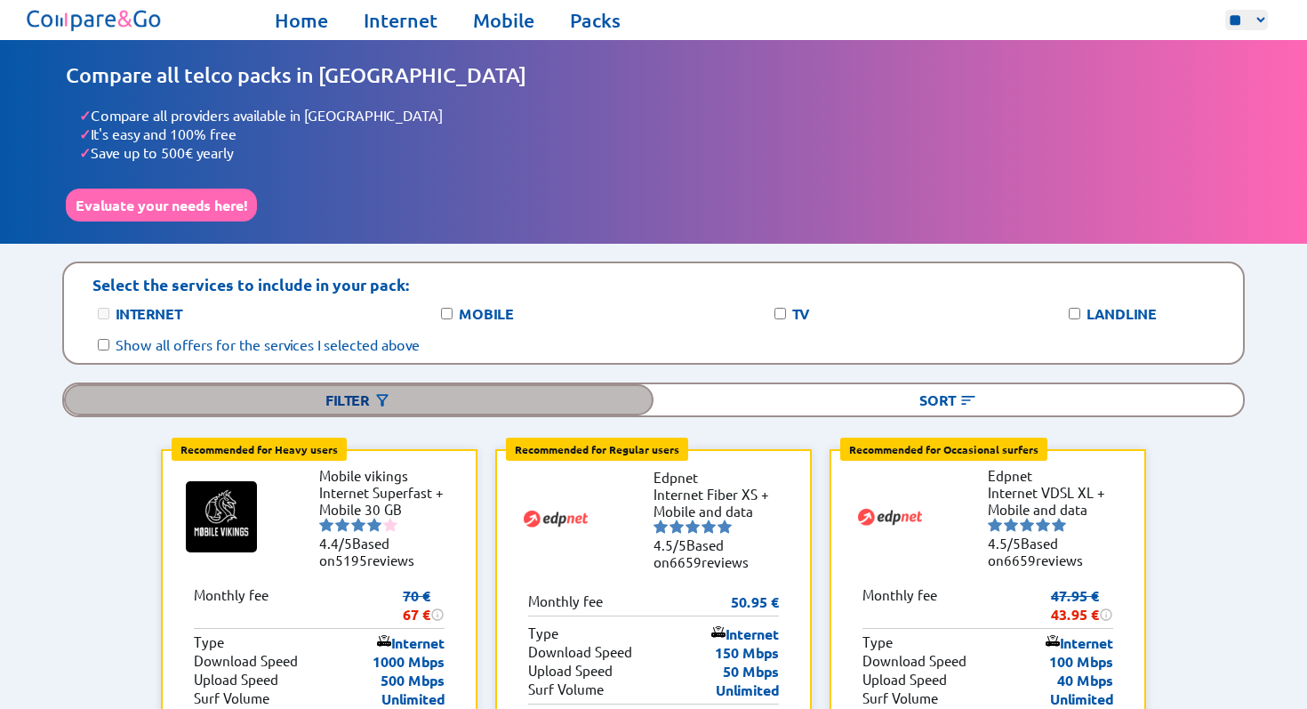
click at [301, 384] on div "Filter" at bounding box center [359, 399] width 590 height 31
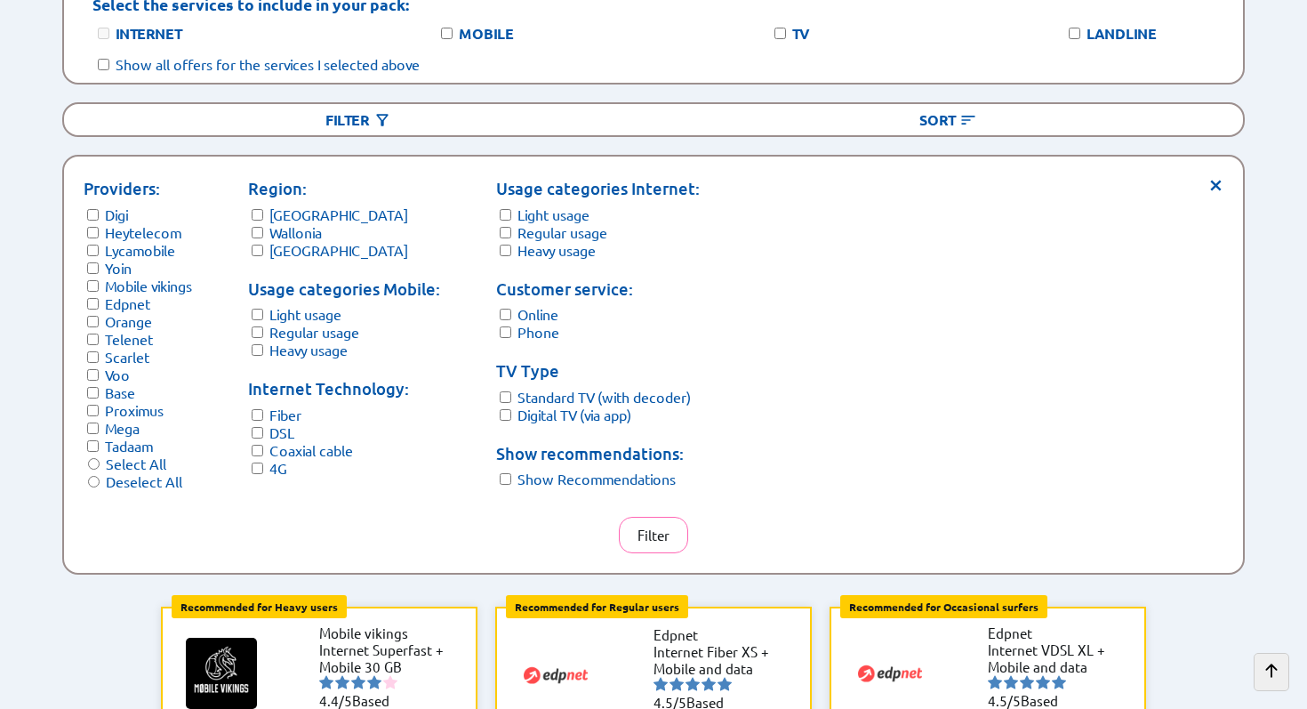
scroll to position [300, 0]
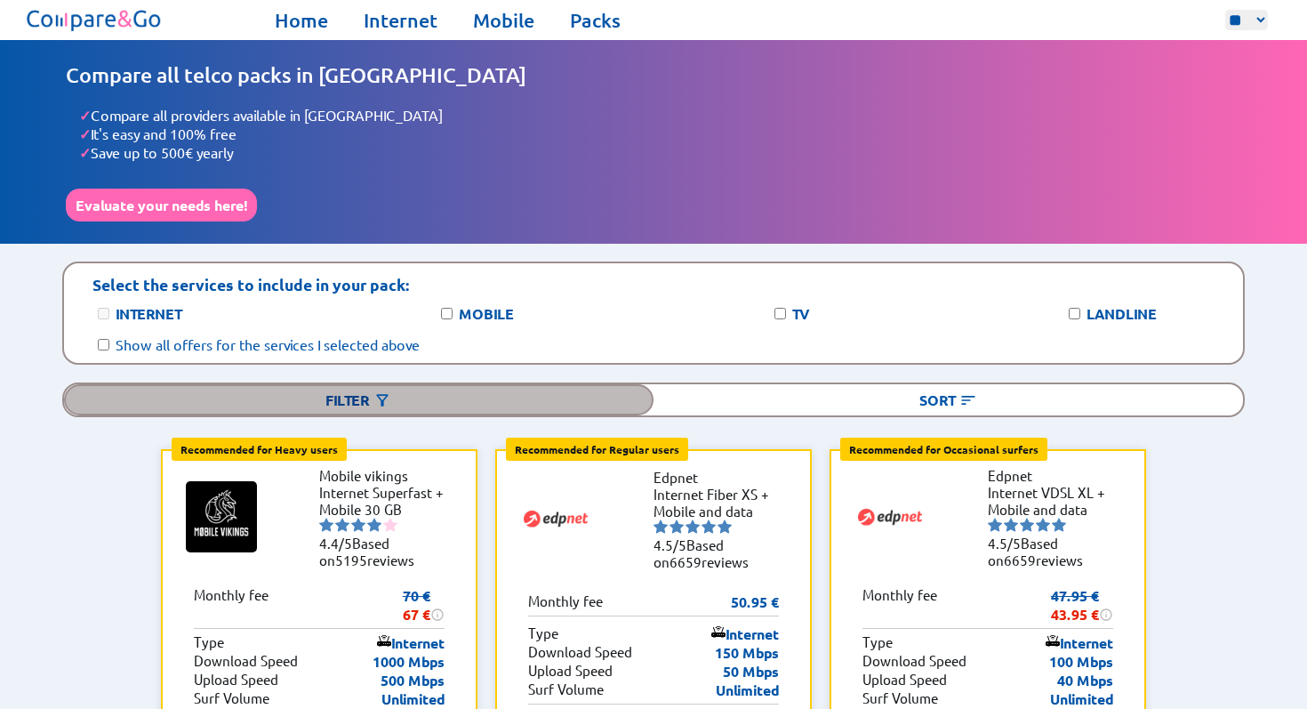
click at [364, 386] on div "Filter" at bounding box center [359, 399] width 590 height 31
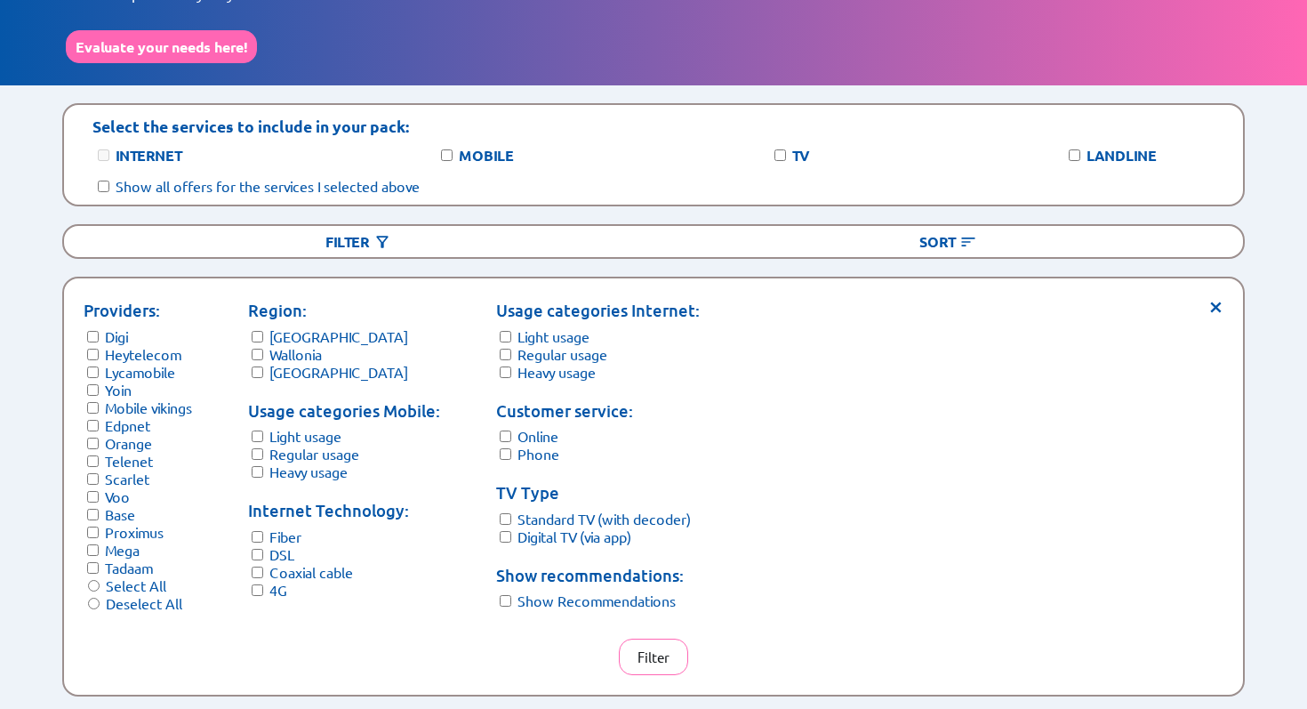
scroll to position [163, 0]
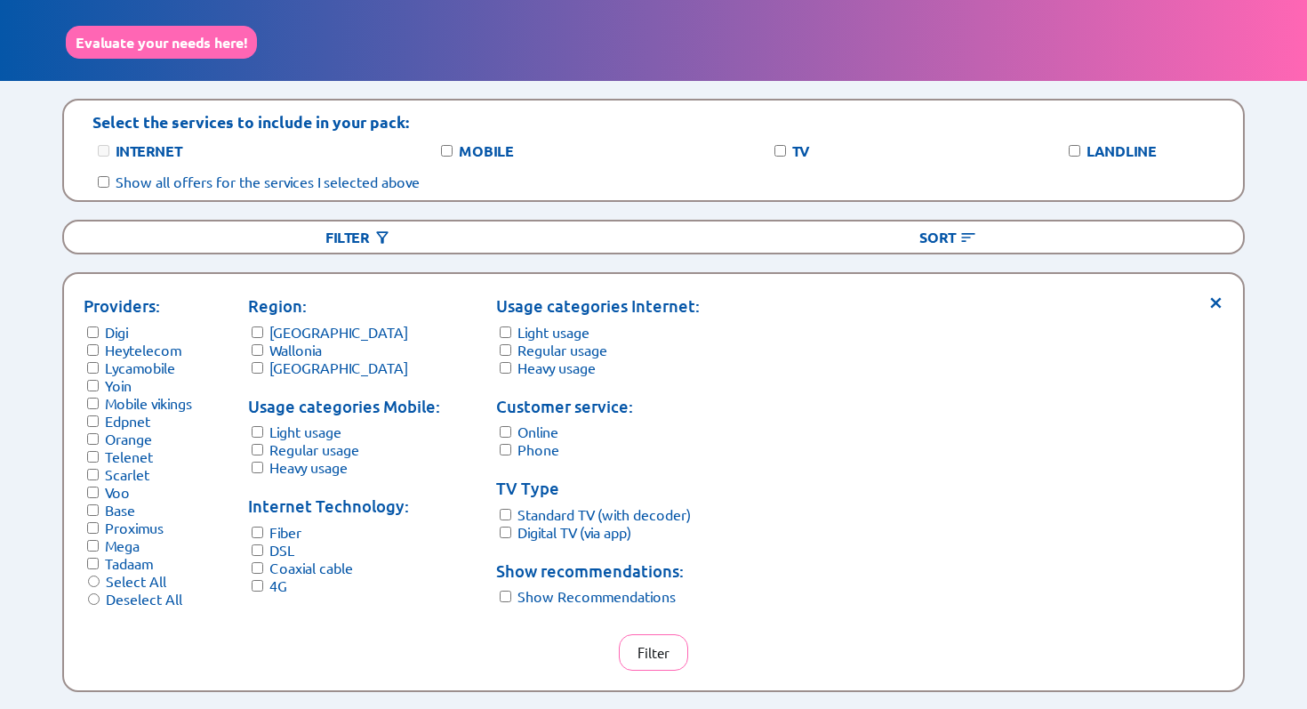
click at [89, 517] on form "Providers: Digi Heytelecom Lycamobile Yoin Mobile vikings Edpnet Orange Telenet…" at bounding box center [138, 450] width 108 height 314
click at [94, 306] on form "Providers: Digi Heytelecom Lycamobile Yoin Mobile vikings Edpnet Orange Telenet…" at bounding box center [138, 450] width 108 height 314
click at [647, 634] on button "Filter" at bounding box center [653, 652] width 69 height 36
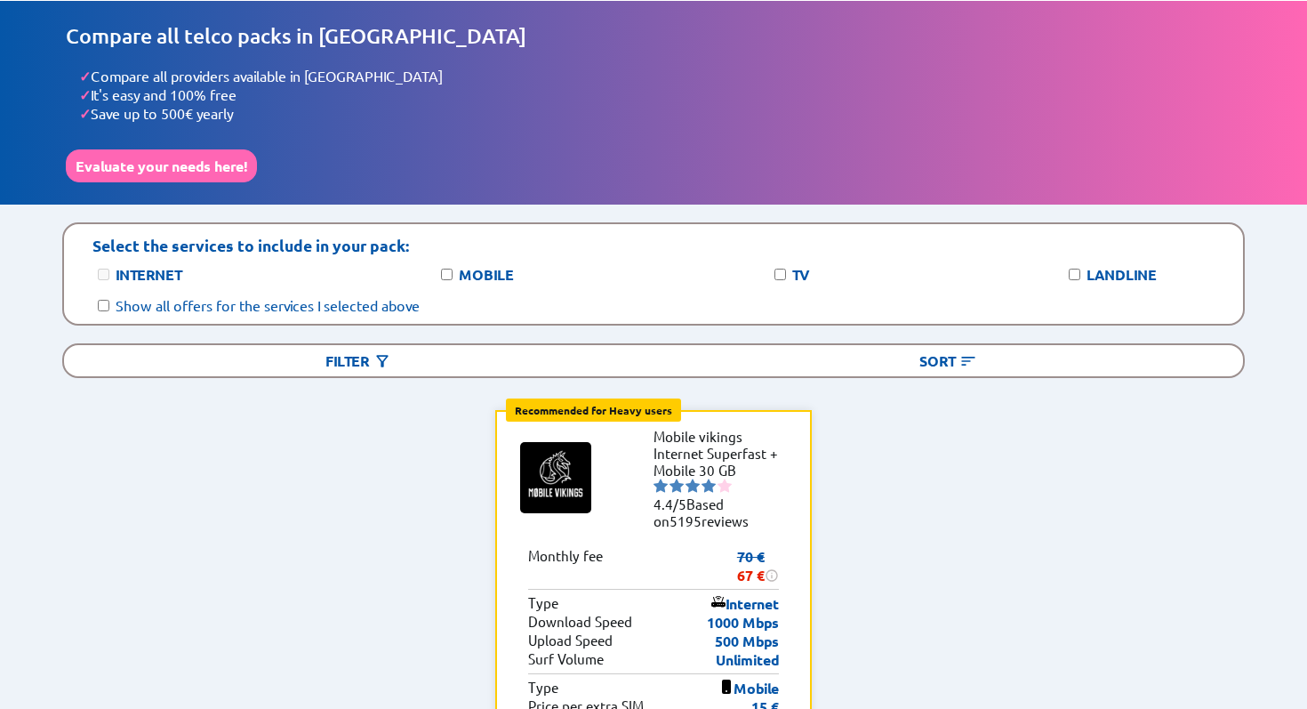
scroll to position [42, 0]
